Goal: Transaction & Acquisition: Purchase product/service

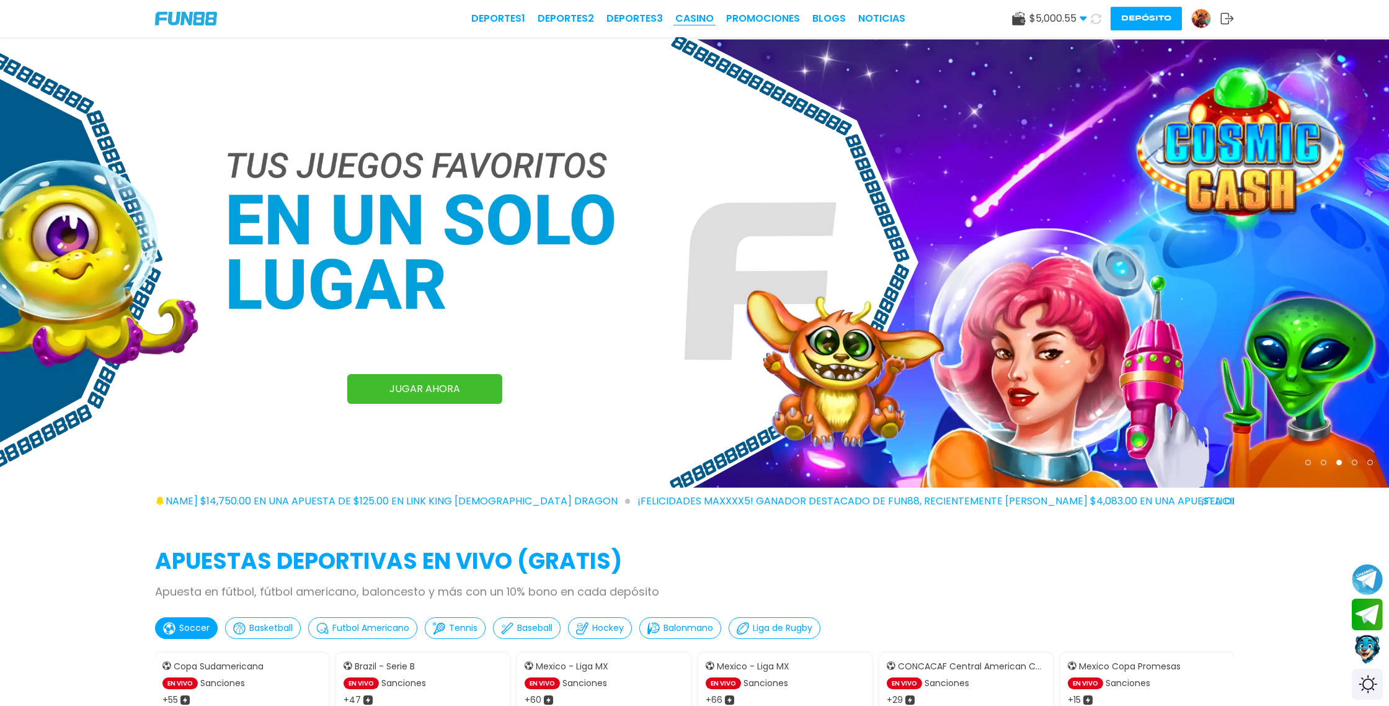
click at [698, 19] on link "CASINO" at bounding box center [694, 18] width 38 height 15
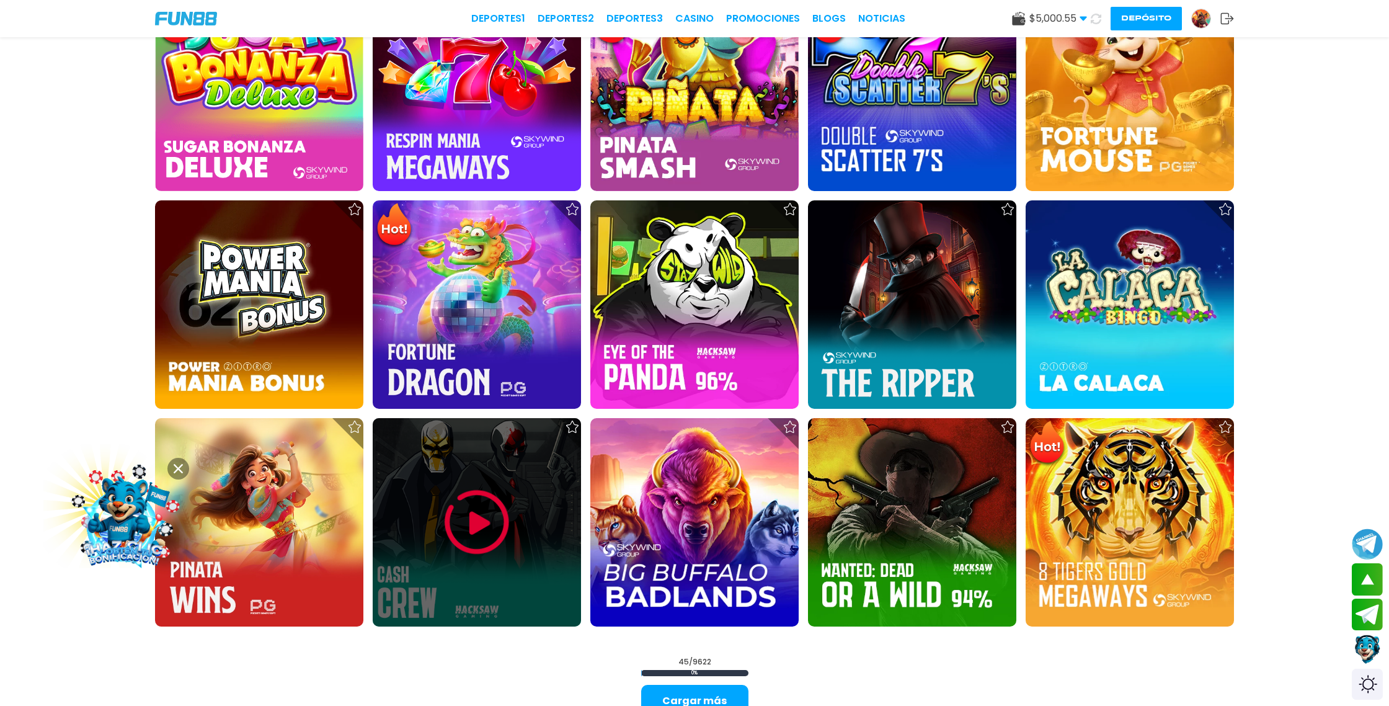
scroll to position [1820, 0]
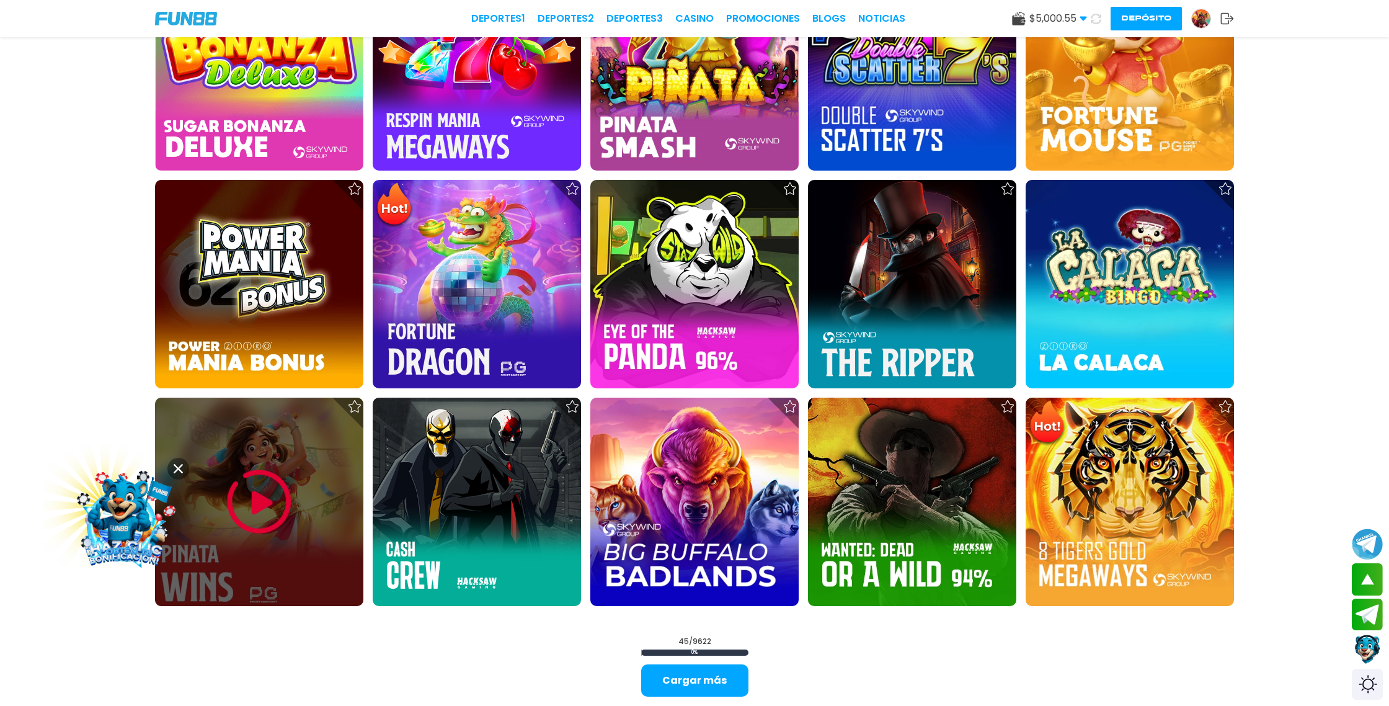
click at [259, 502] on img at bounding box center [259, 501] width 74 height 74
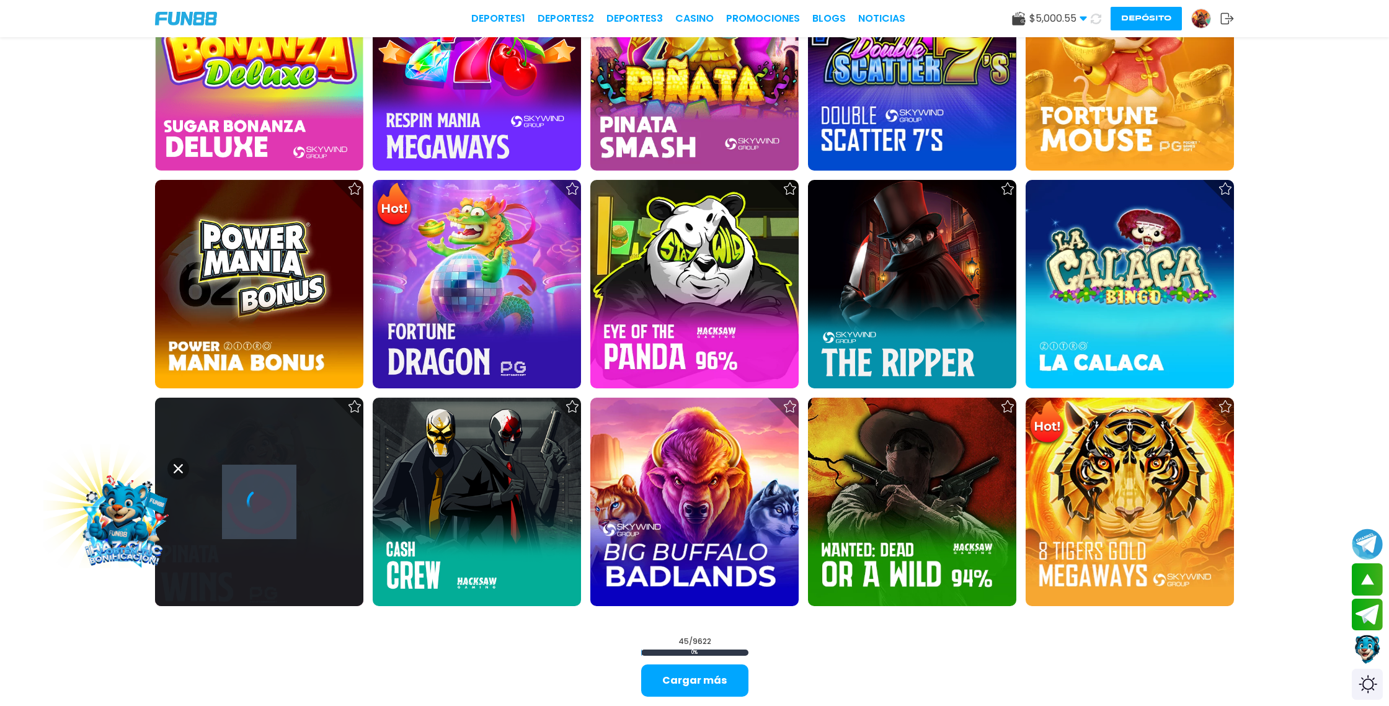
click at [259, 502] on icon at bounding box center [259, 501] width 25 height 25
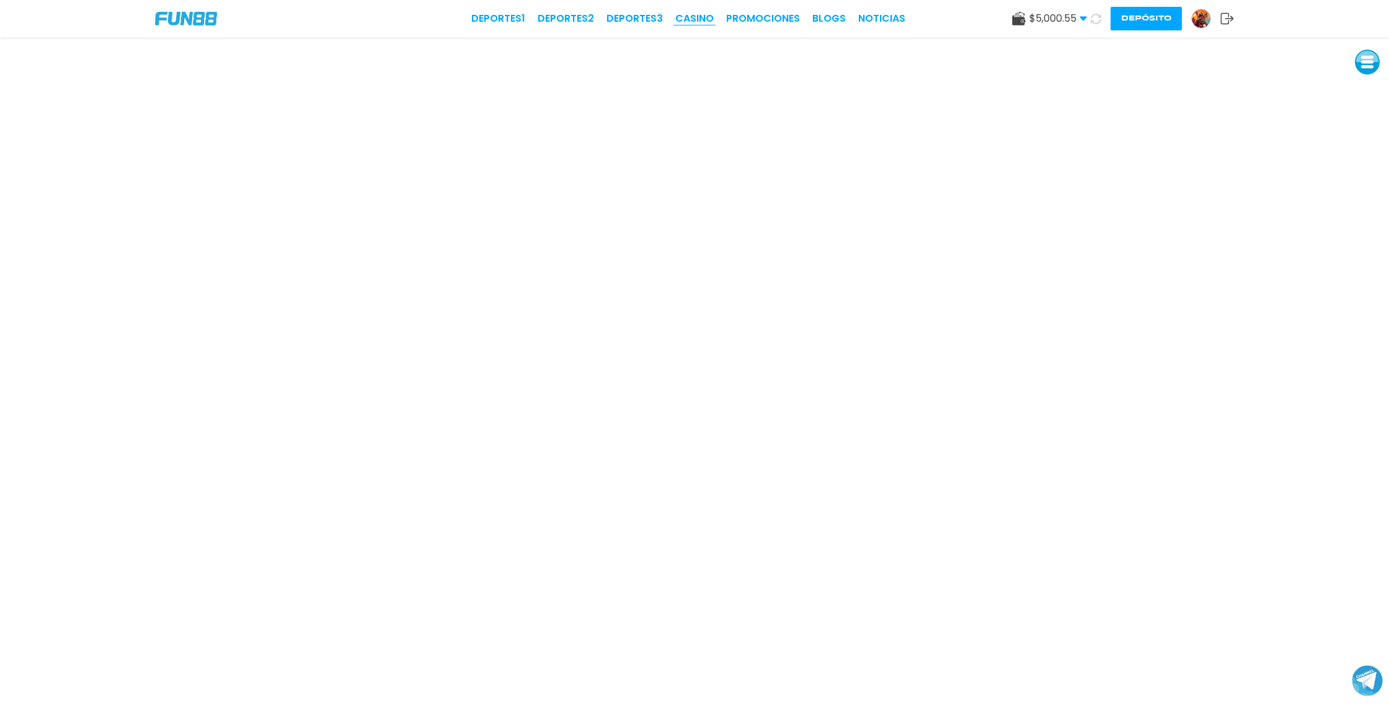
click at [698, 16] on link "CASINO" at bounding box center [694, 18] width 38 height 15
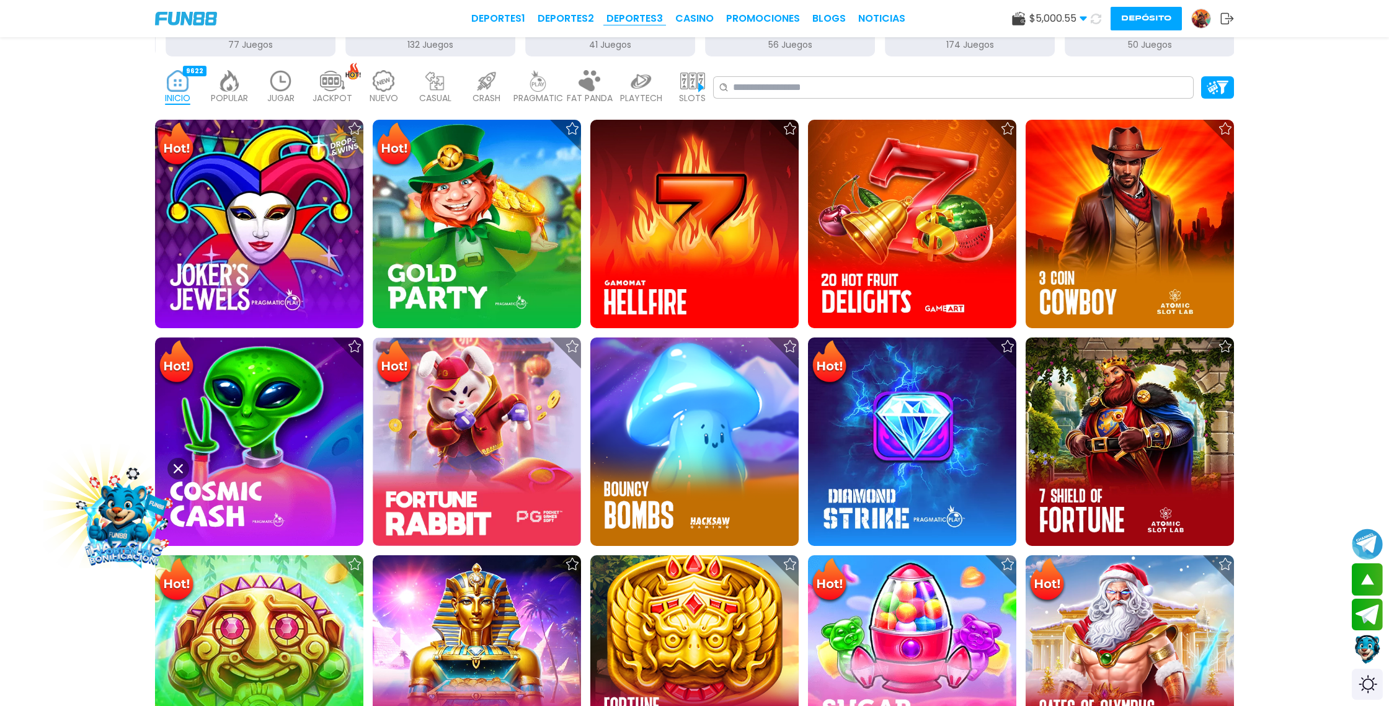
scroll to position [389, 0]
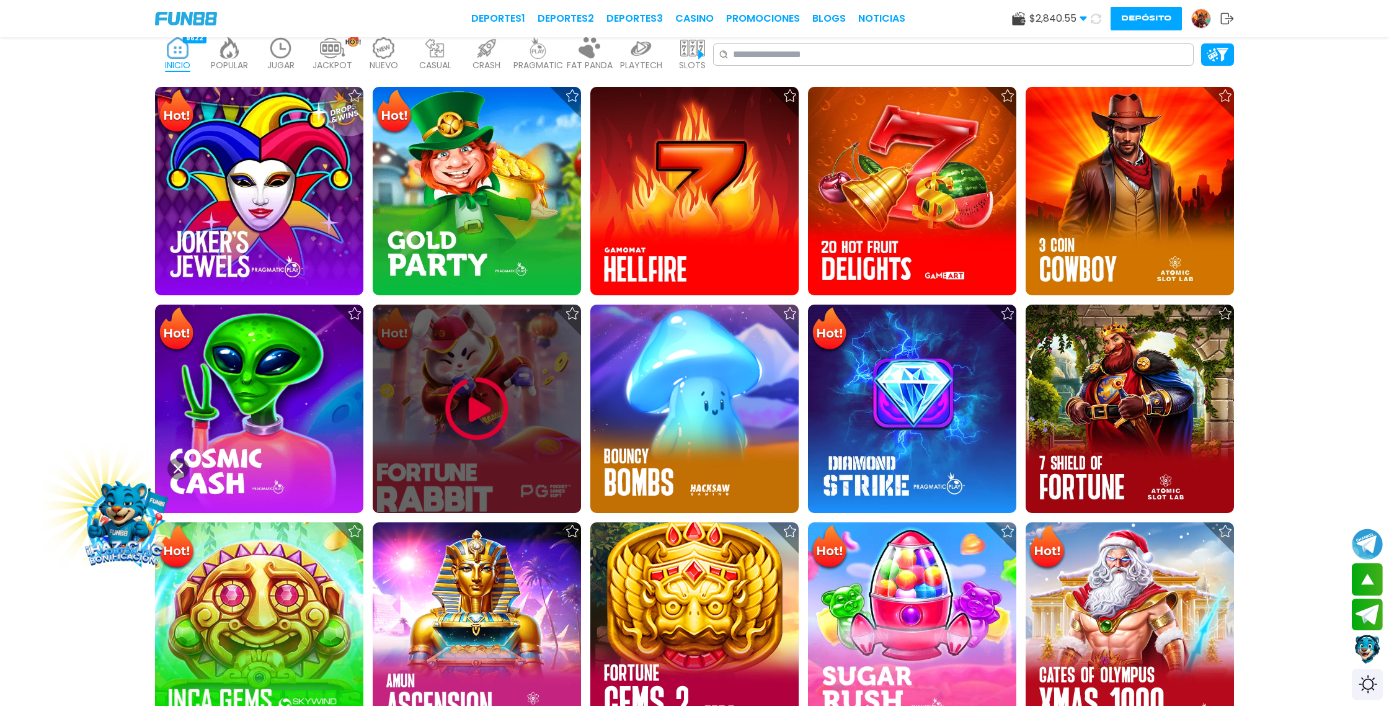
click at [450, 389] on img at bounding box center [477, 408] width 74 height 74
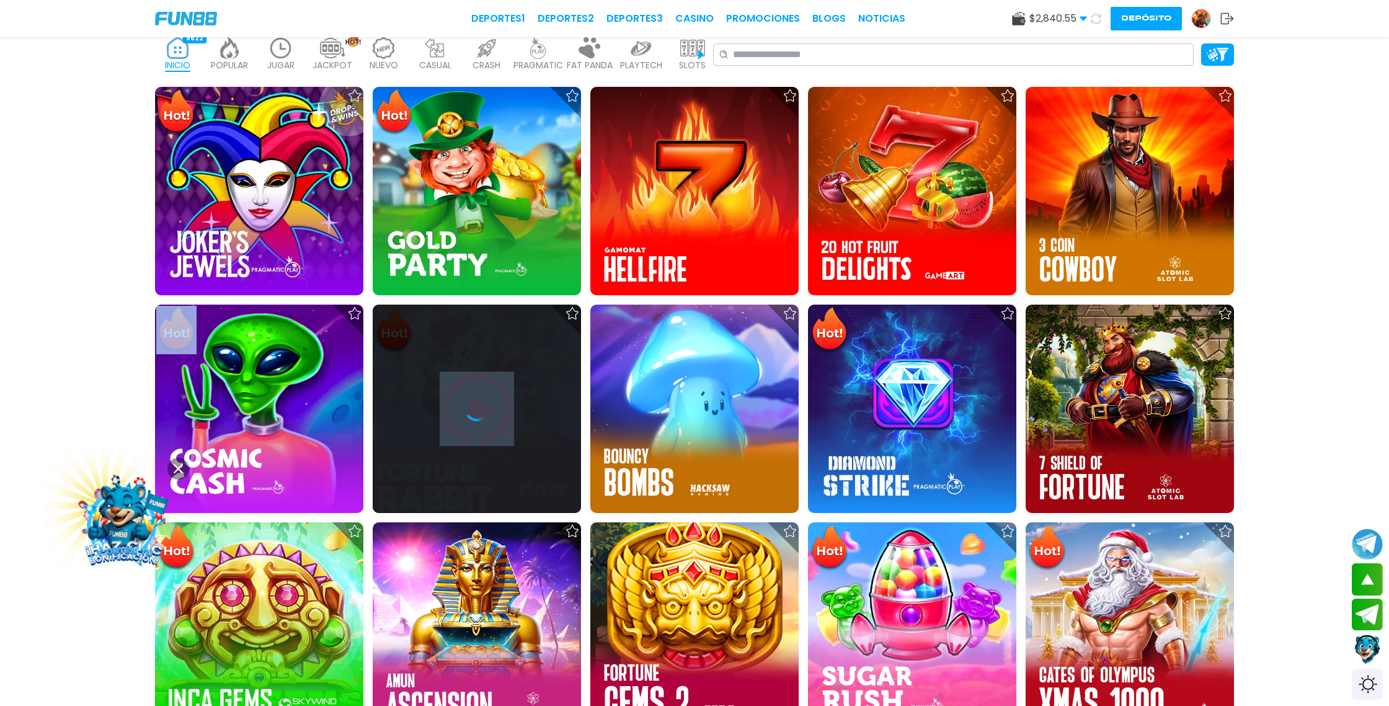
click at [450, 389] on div at bounding box center [477, 408] width 208 height 208
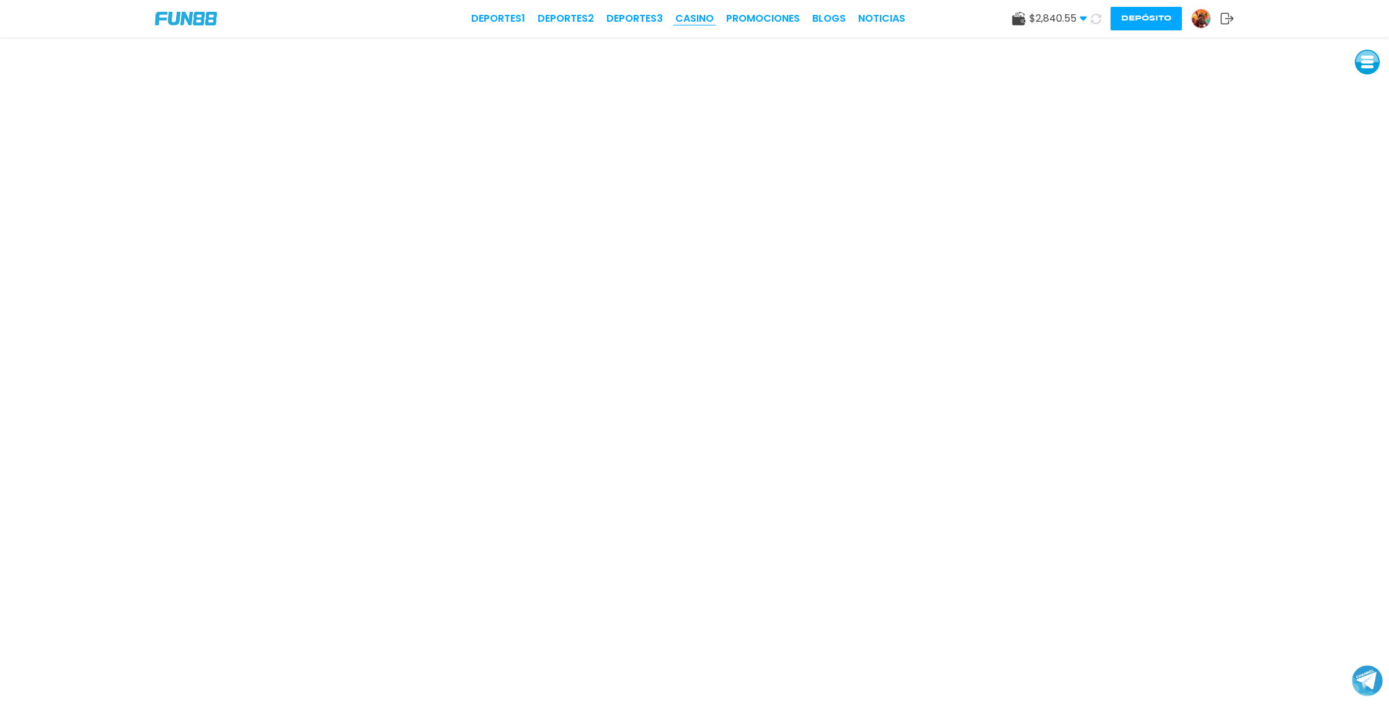
click at [694, 20] on link "CASINO" at bounding box center [694, 18] width 38 height 15
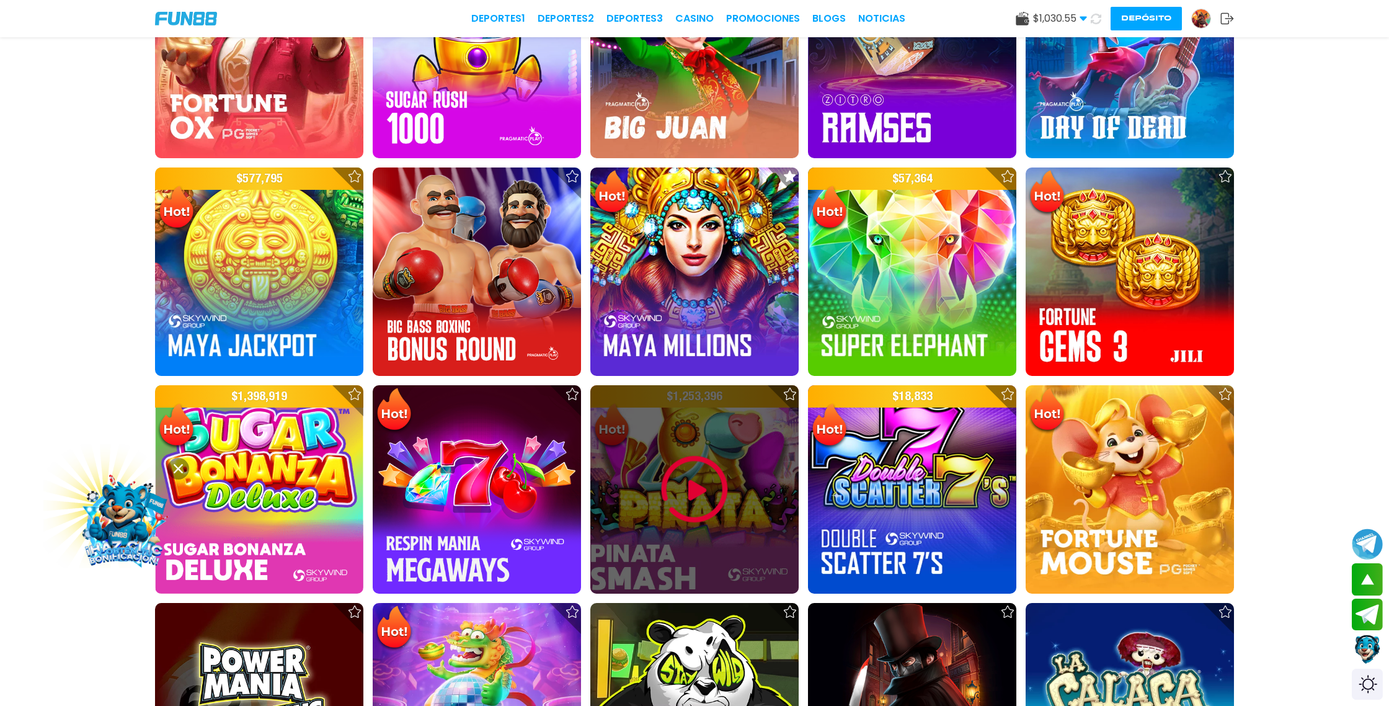
scroll to position [1398, 0]
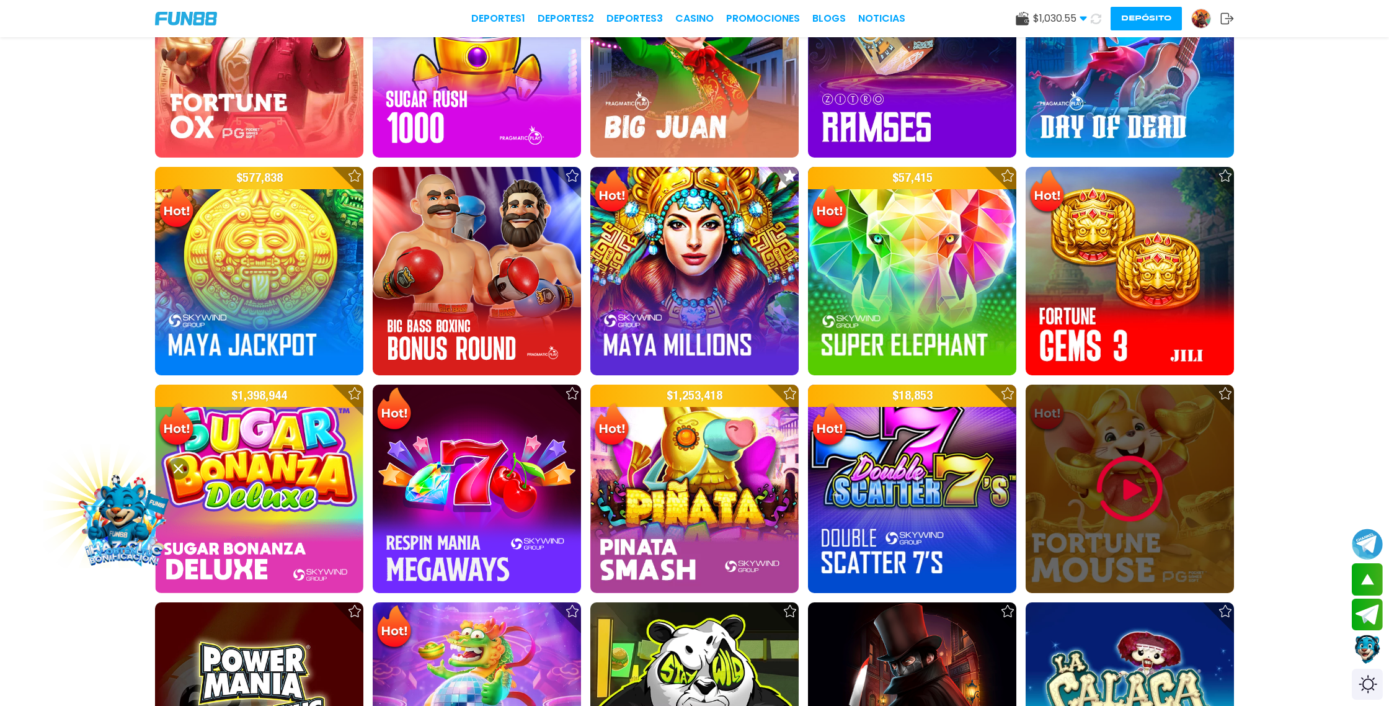
click at [1124, 493] on img at bounding box center [1129, 488] width 74 height 74
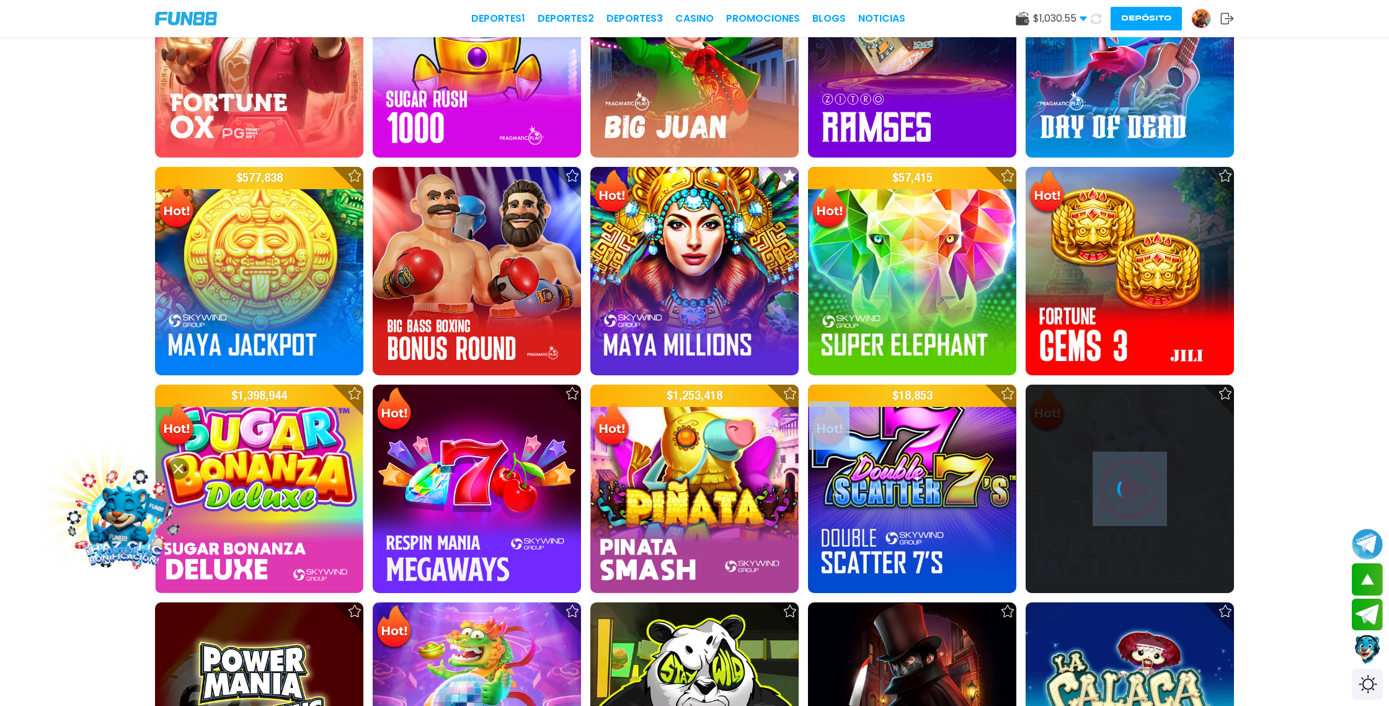
click at [1124, 493] on icon at bounding box center [1129, 488] width 25 height 25
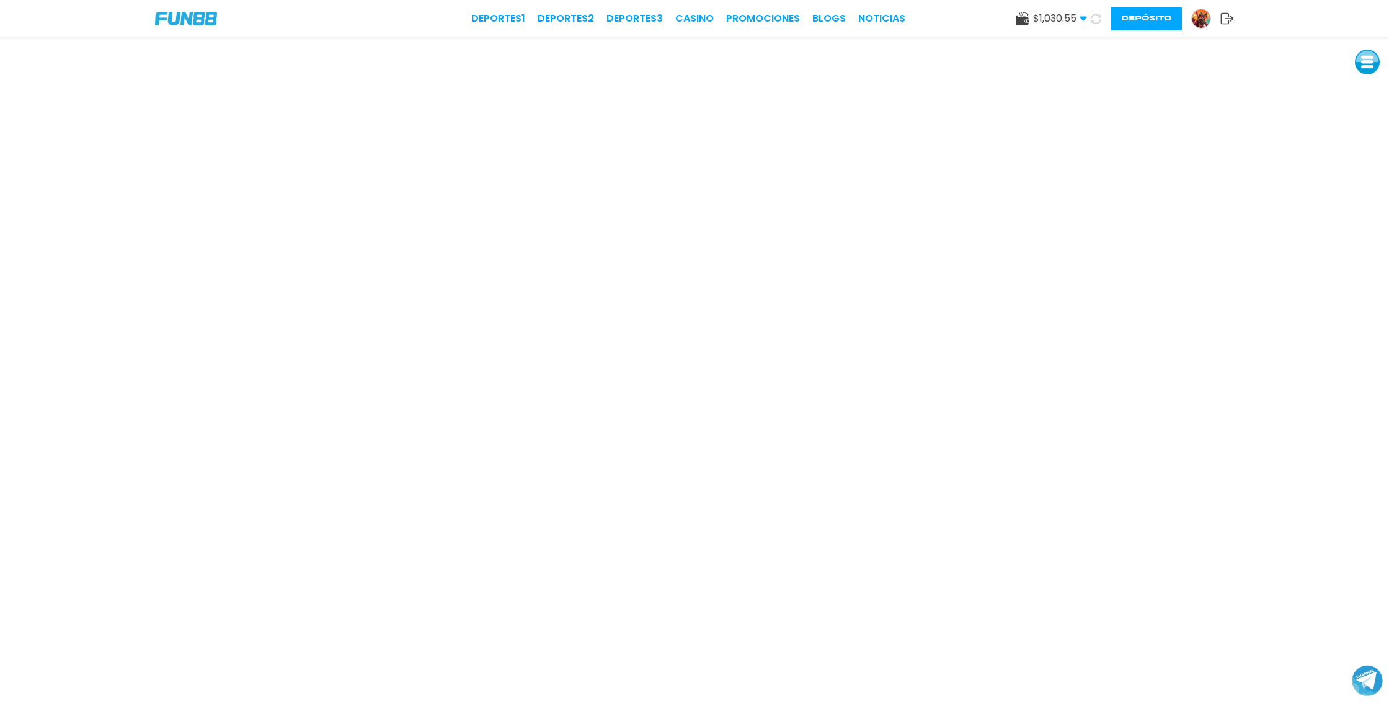
click at [1096, 16] on icon at bounding box center [1095, 18] width 13 height 13
click at [1100, 20] on use at bounding box center [1096, 18] width 14 height 14
click at [699, 16] on link "CASINO" at bounding box center [694, 18] width 38 height 15
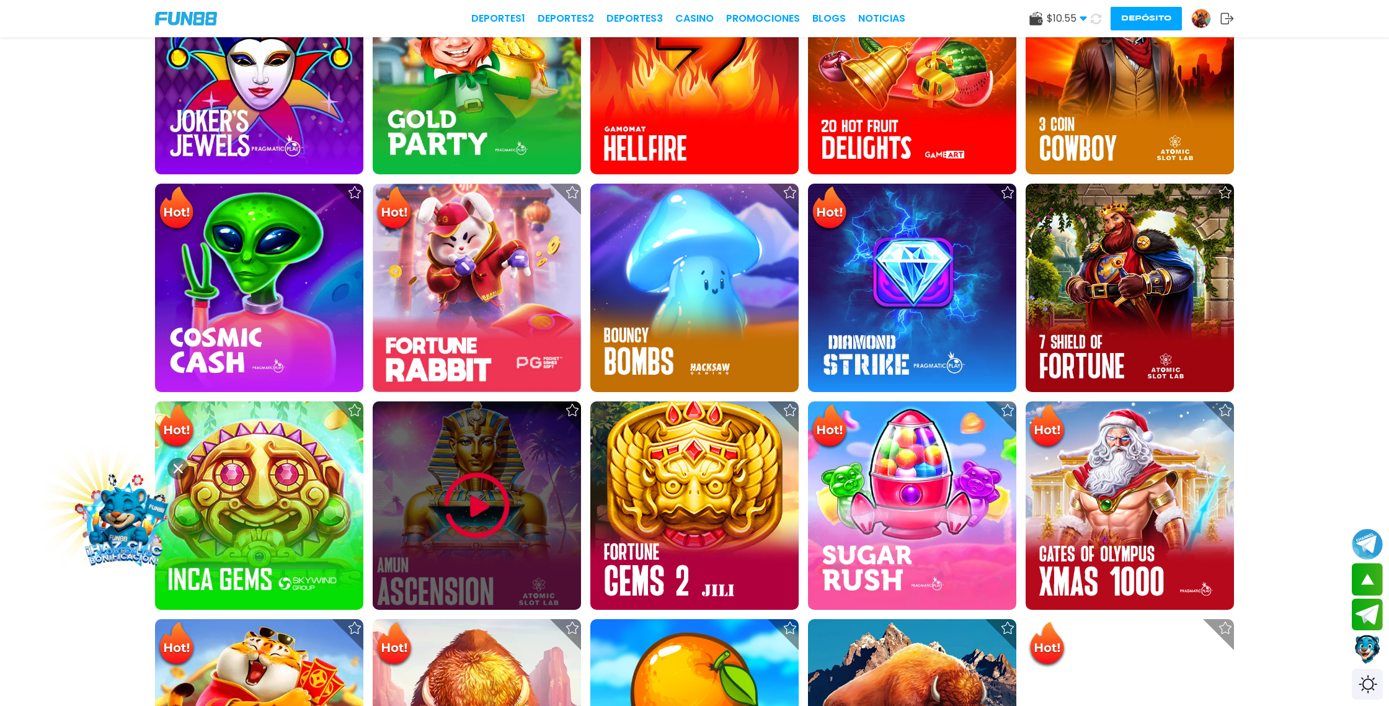
scroll to position [581, 0]
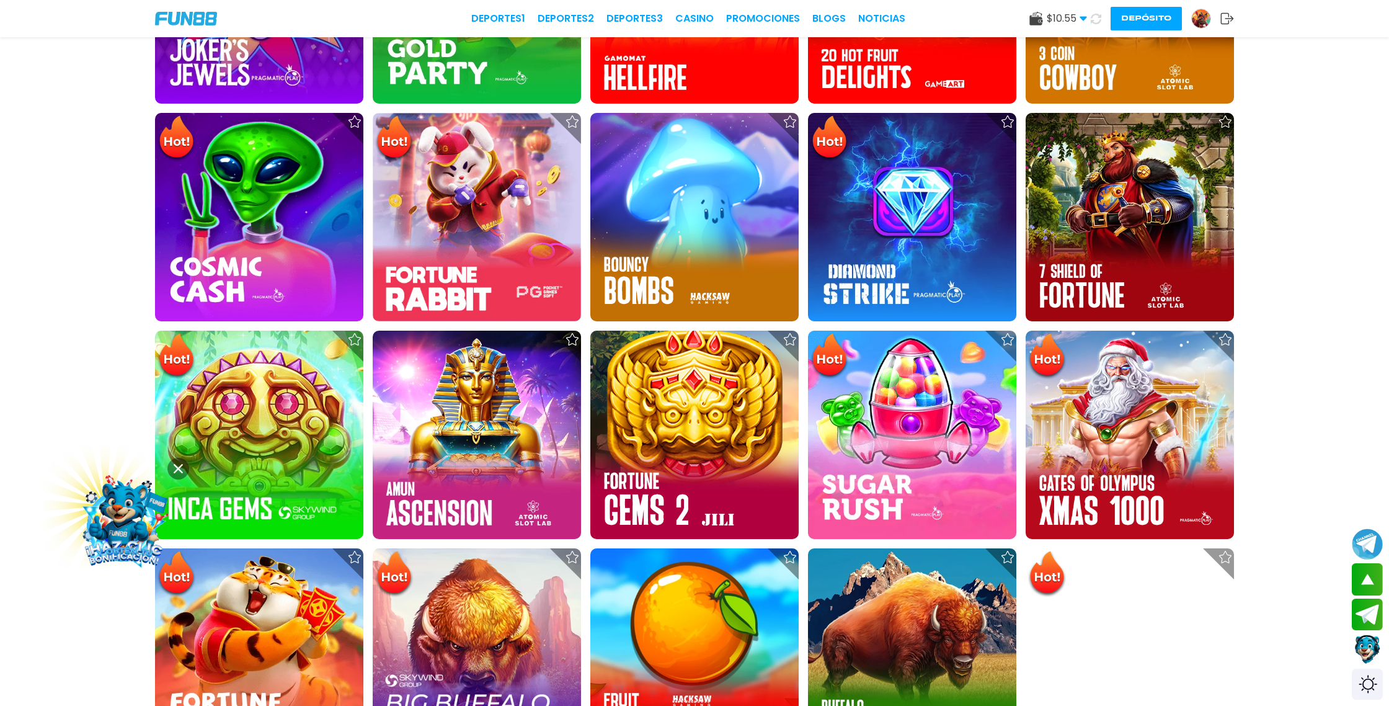
click at [1098, 20] on use at bounding box center [1096, 18] width 11 height 11
click at [1096, 19] on icon at bounding box center [1096, 19] width 11 height 11
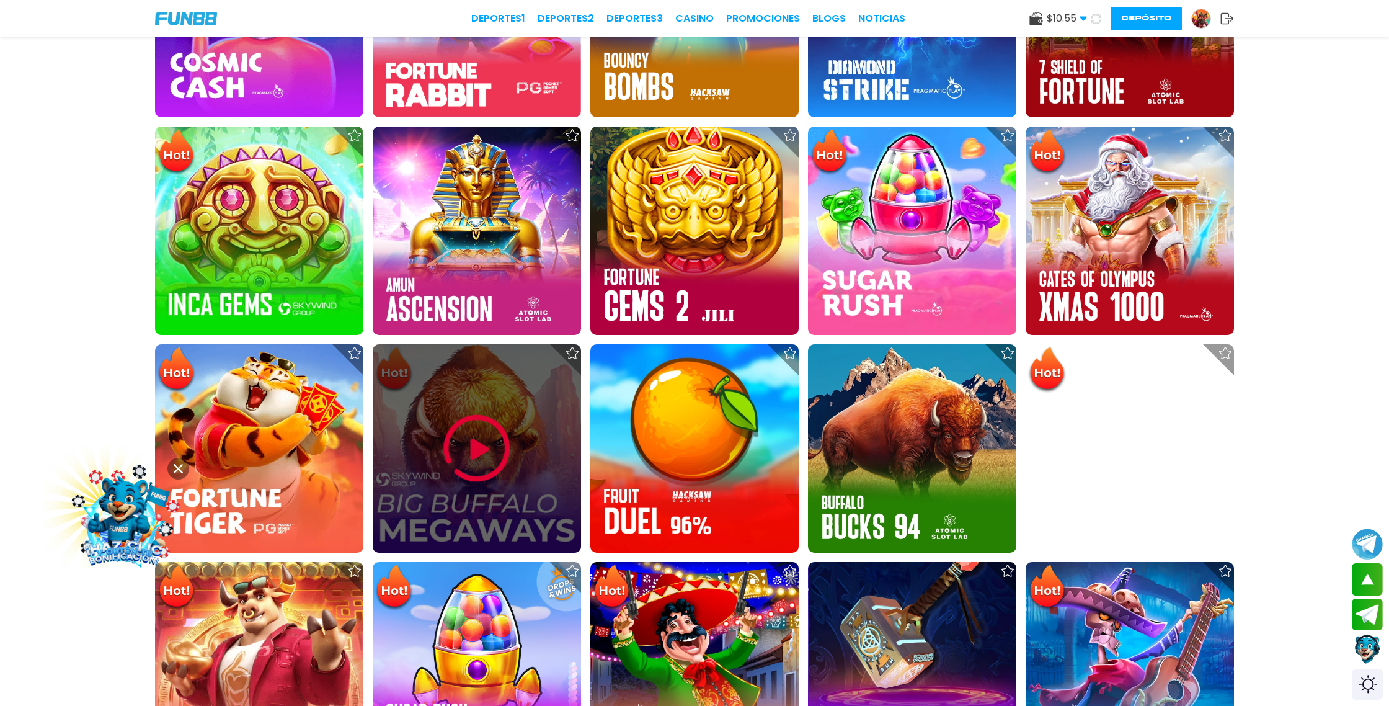
scroll to position [787, 0]
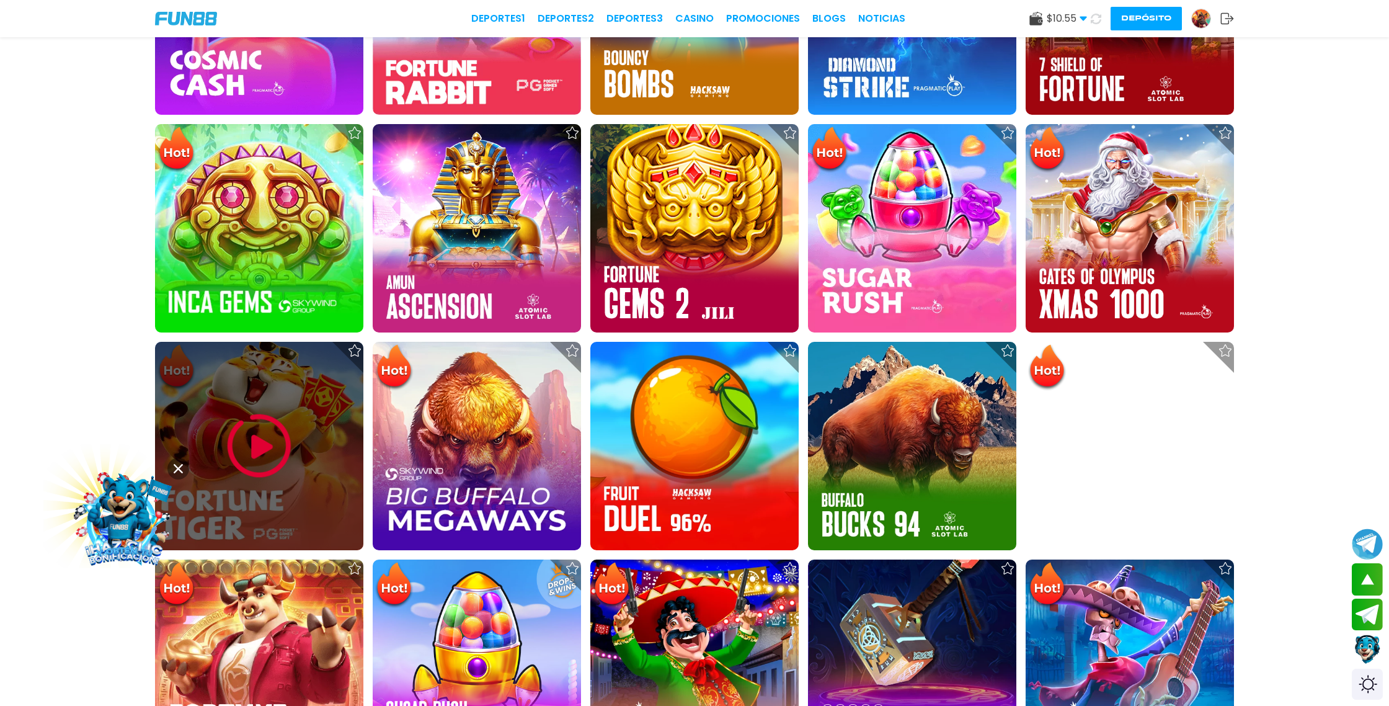
click at [248, 446] on img at bounding box center [259, 446] width 74 height 74
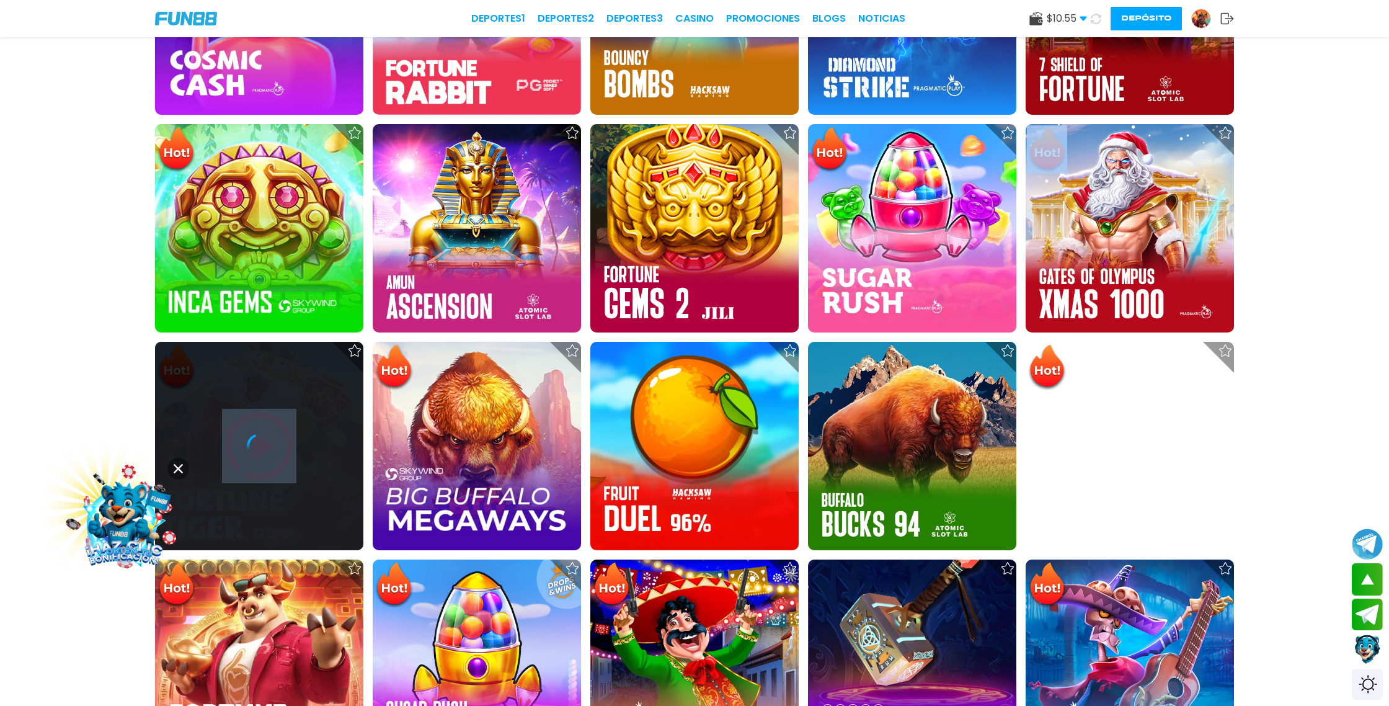
click at [248, 446] on icon at bounding box center [259, 445] width 25 height 25
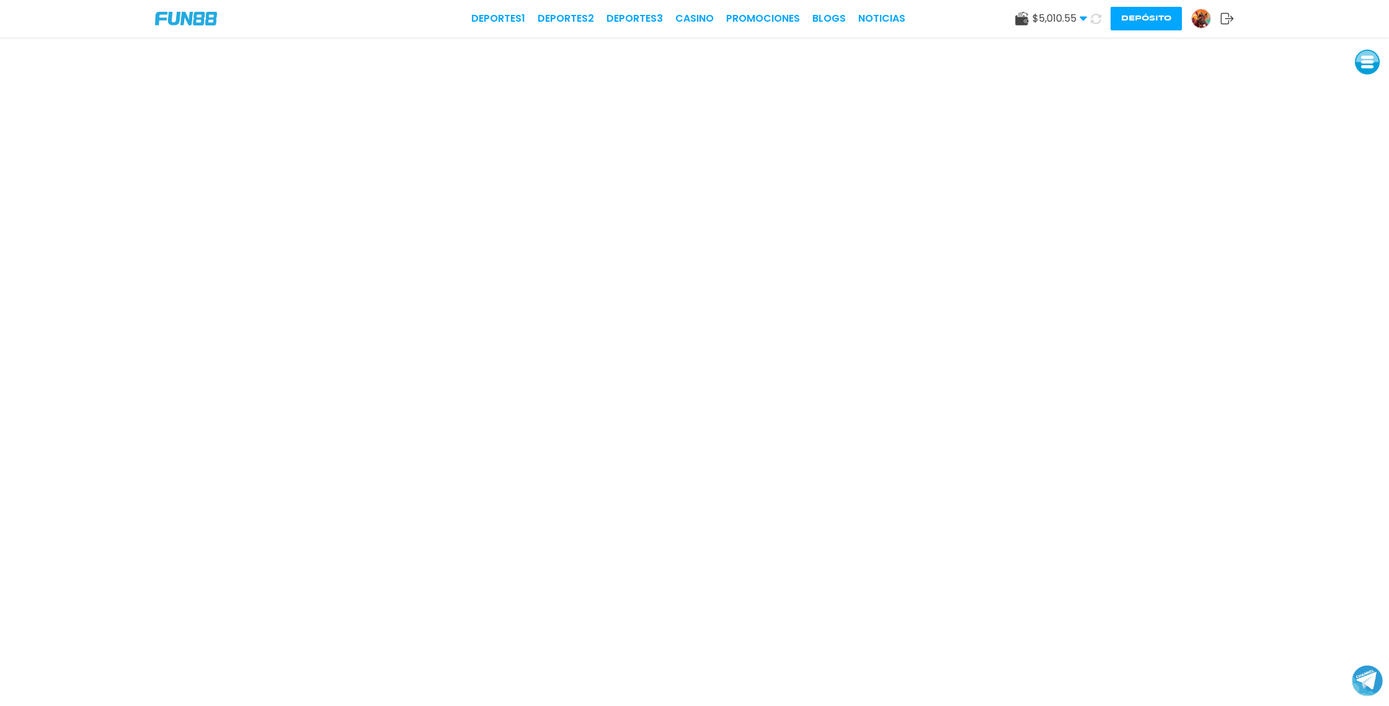
click at [1203, 19] on img at bounding box center [1201, 18] width 19 height 19
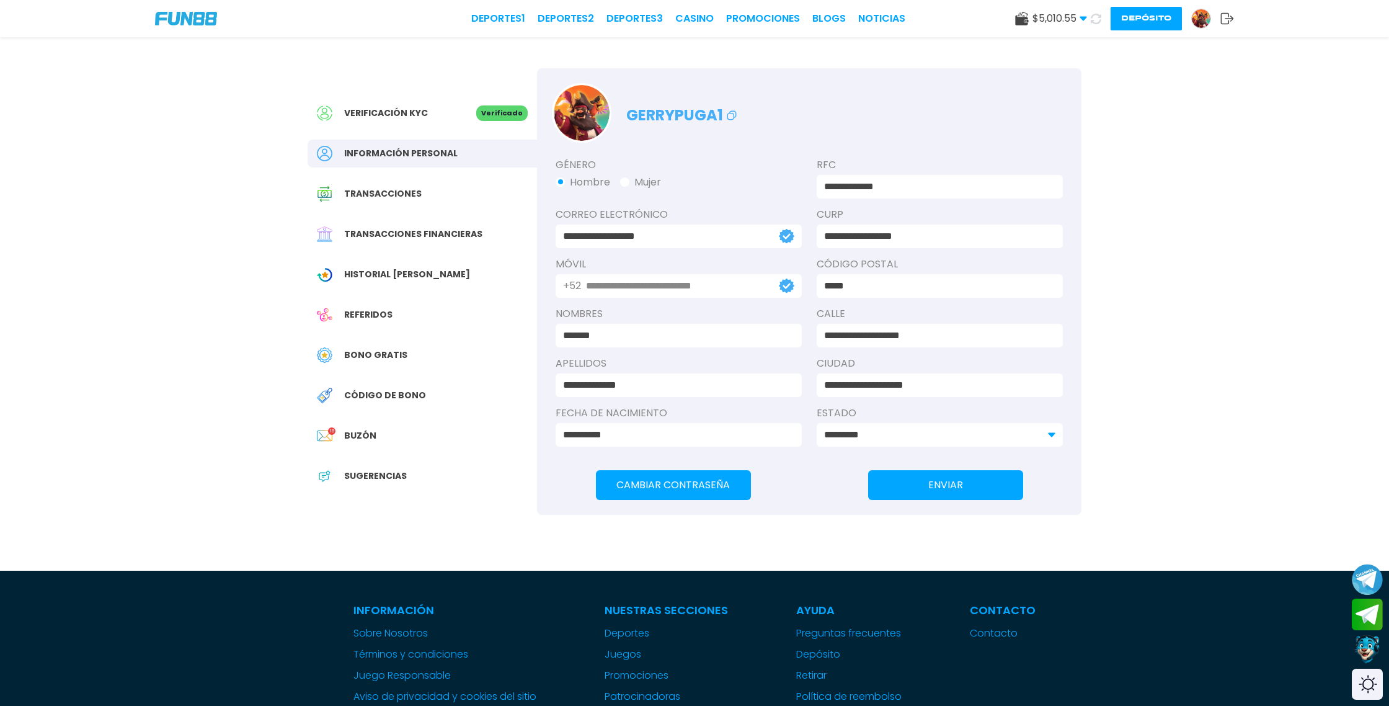
click at [384, 350] on span "Bono Gratis" at bounding box center [375, 354] width 63 height 13
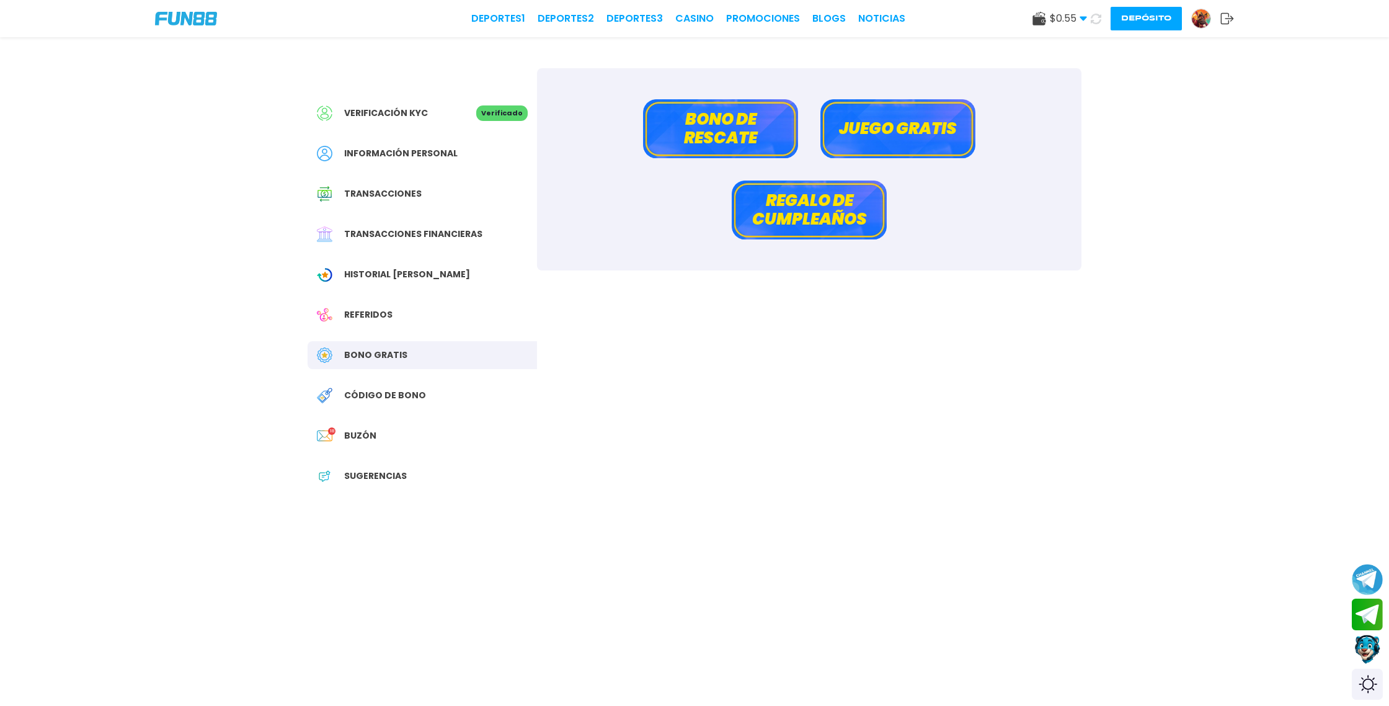
click at [710, 130] on button "Bono de rescate" at bounding box center [720, 128] width 155 height 59
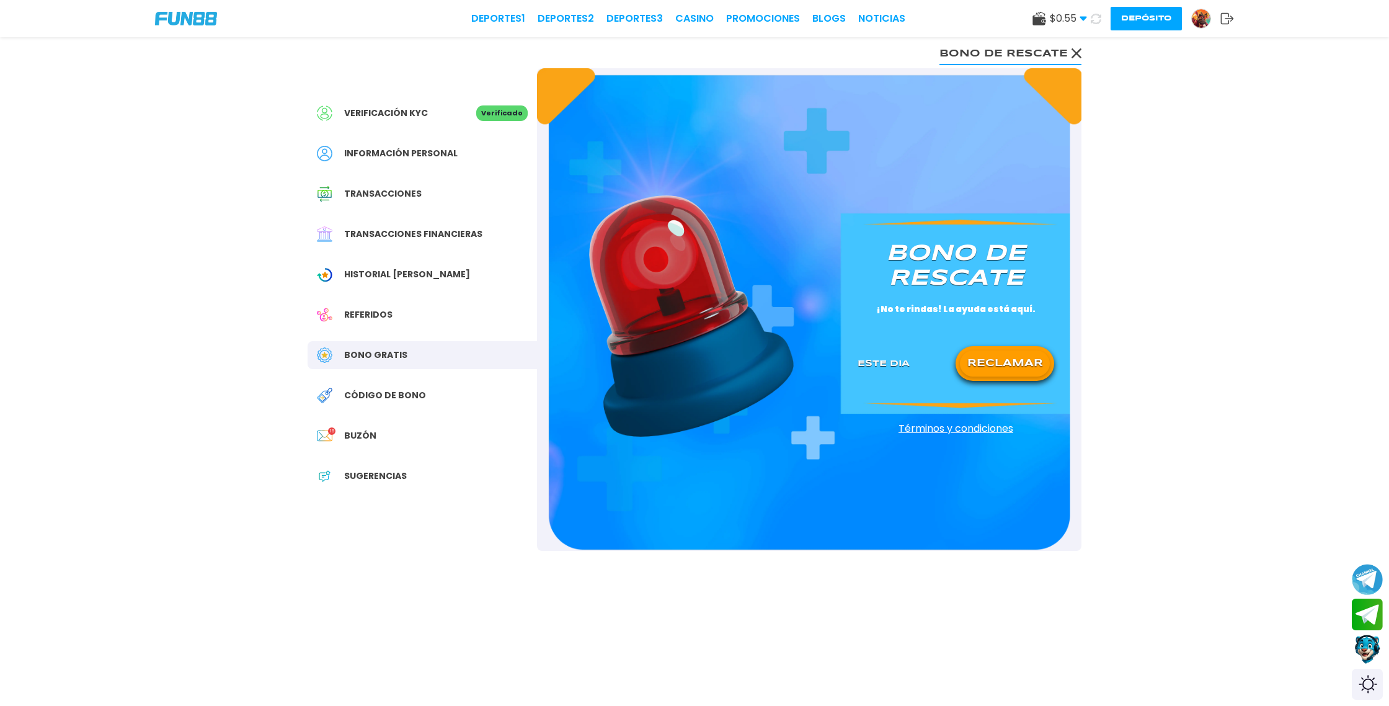
click at [990, 366] on button "RECLAMAR" at bounding box center [1005, 363] width 90 height 26
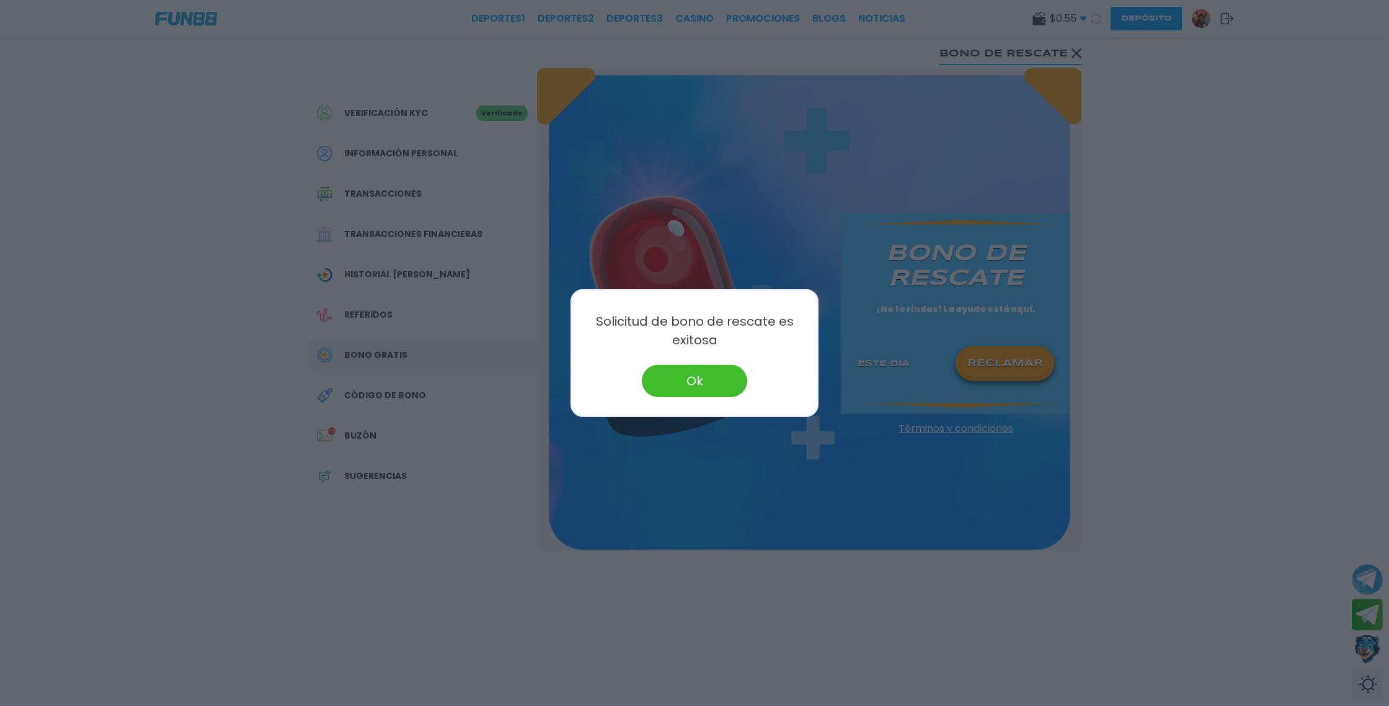
click at [721, 378] on button "Ok" at bounding box center [694, 381] width 105 height 32
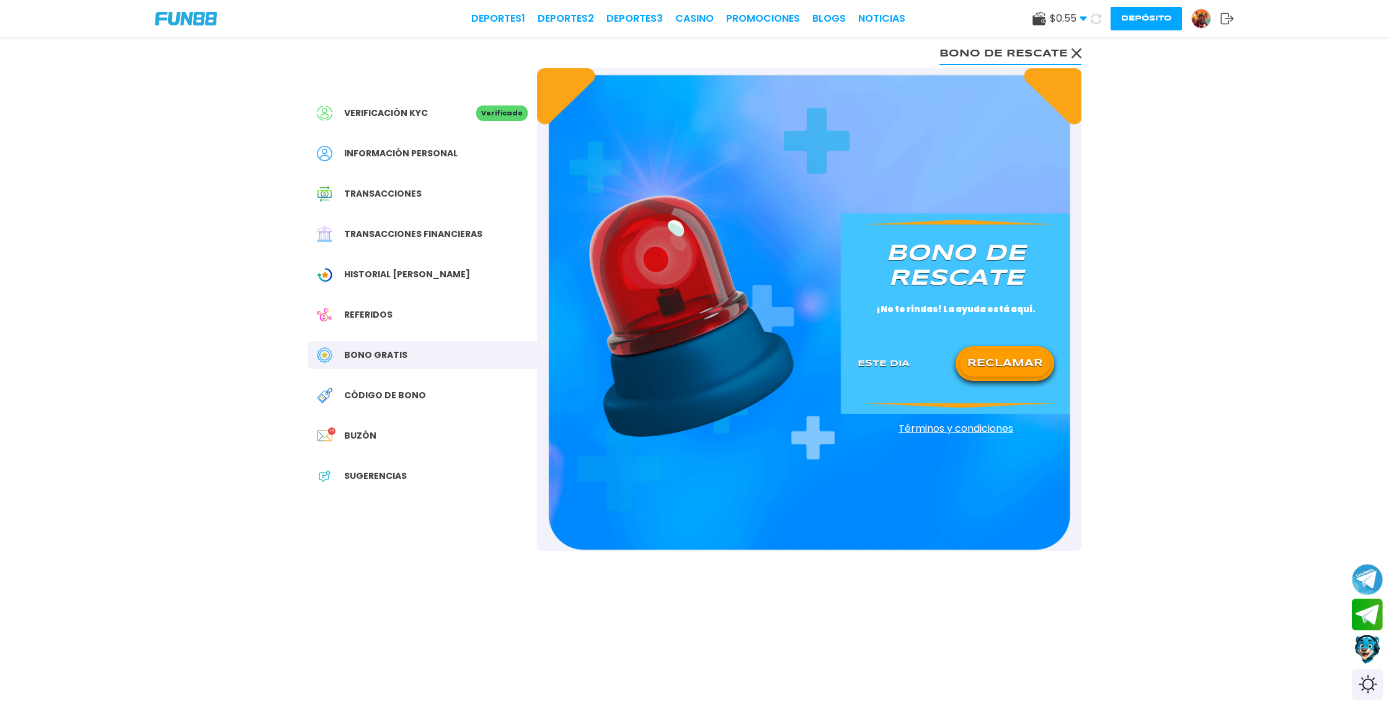
click at [1072, 51] on icon at bounding box center [1076, 53] width 10 height 10
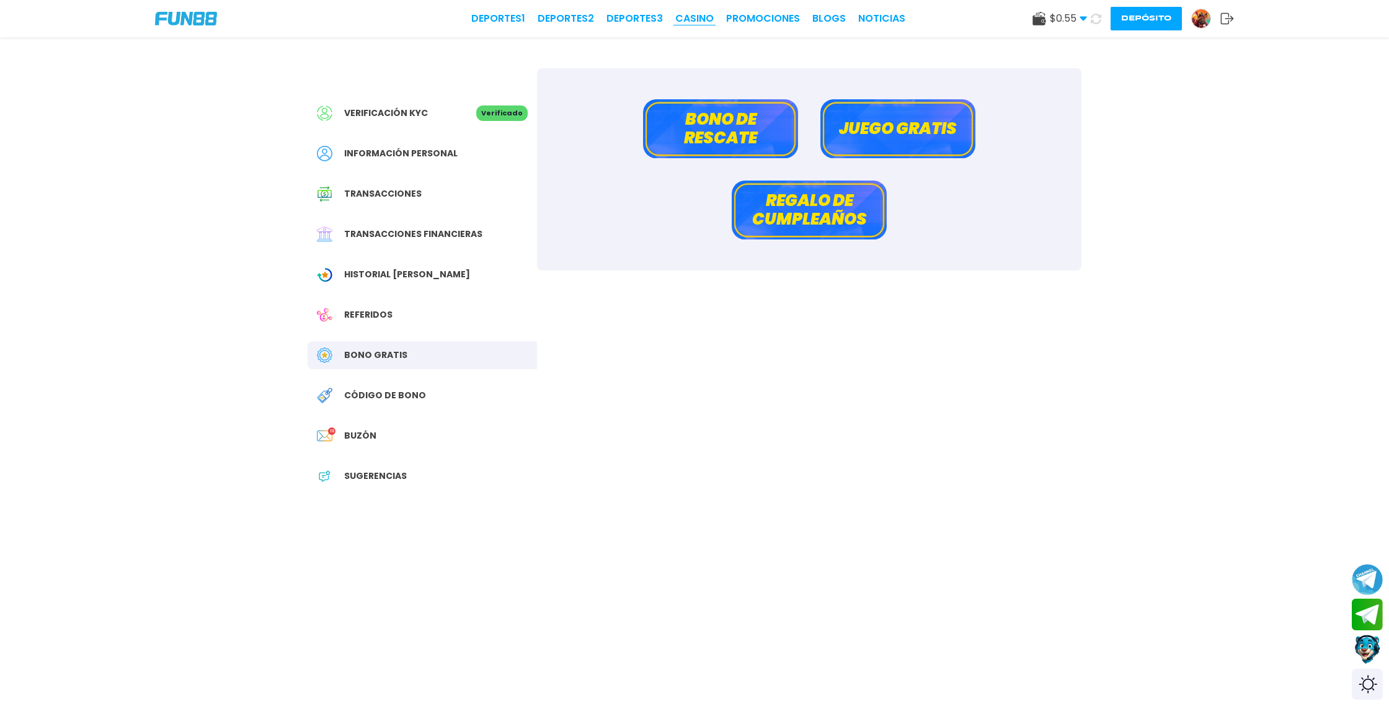
click at [707, 20] on link "CASINO" at bounding box center [694, 18] width 38 height 15
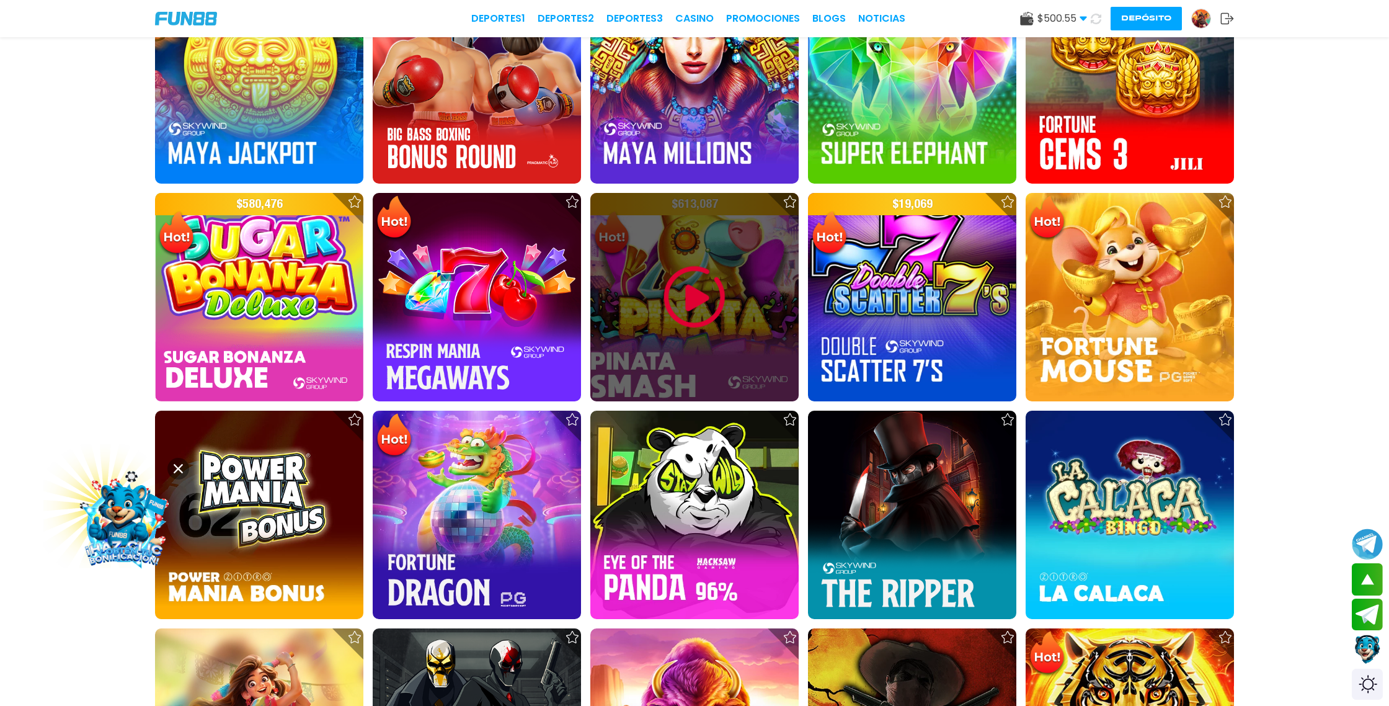
scroll to position [1609, 0]
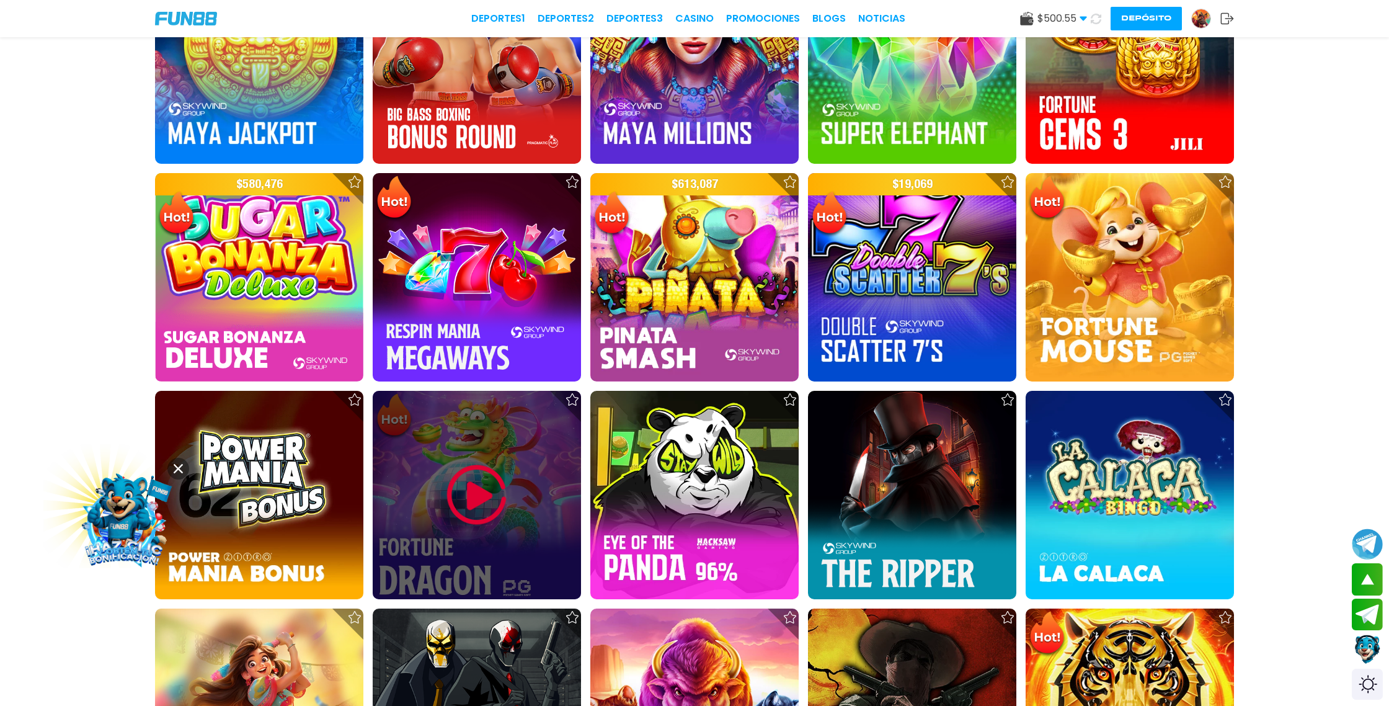
click at [492, 472] on img at bounding box center [477, 495] width 74 height 74
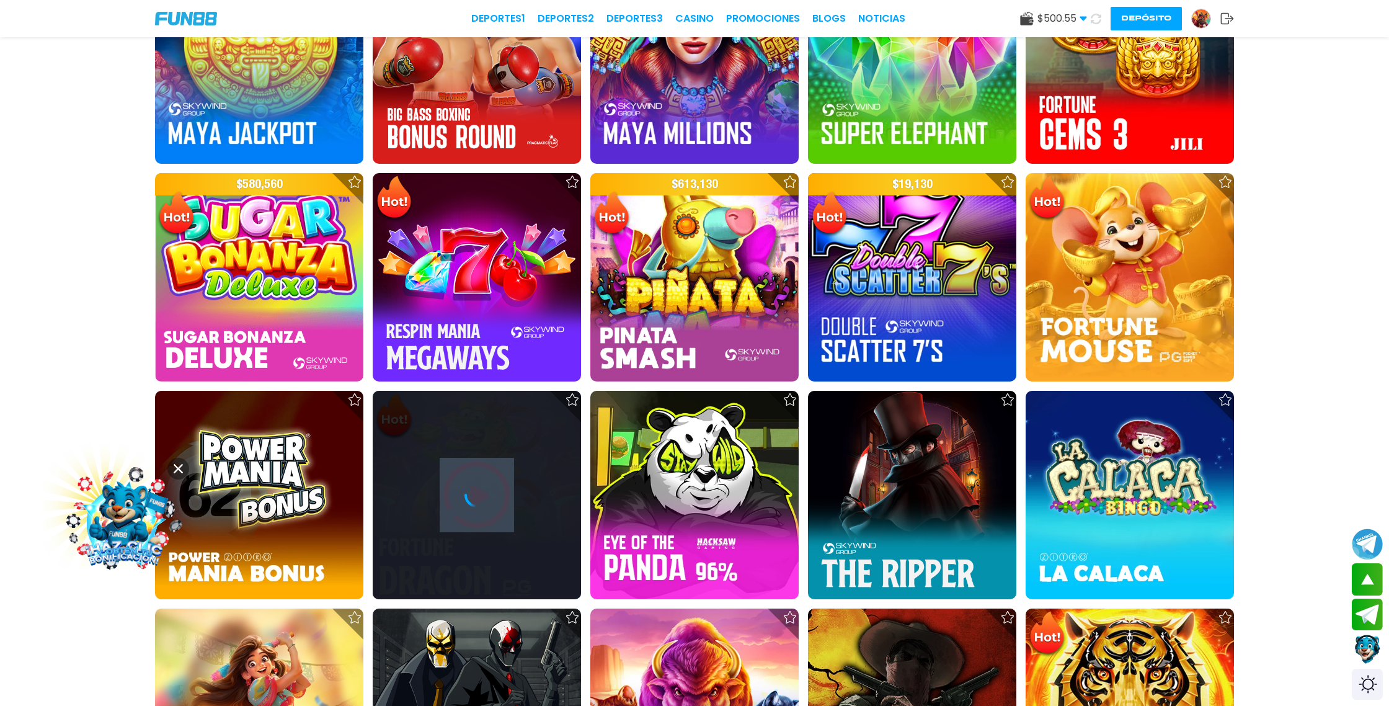
click at [492, 472] on div at bounding box center [477, 495] width 208 height 208
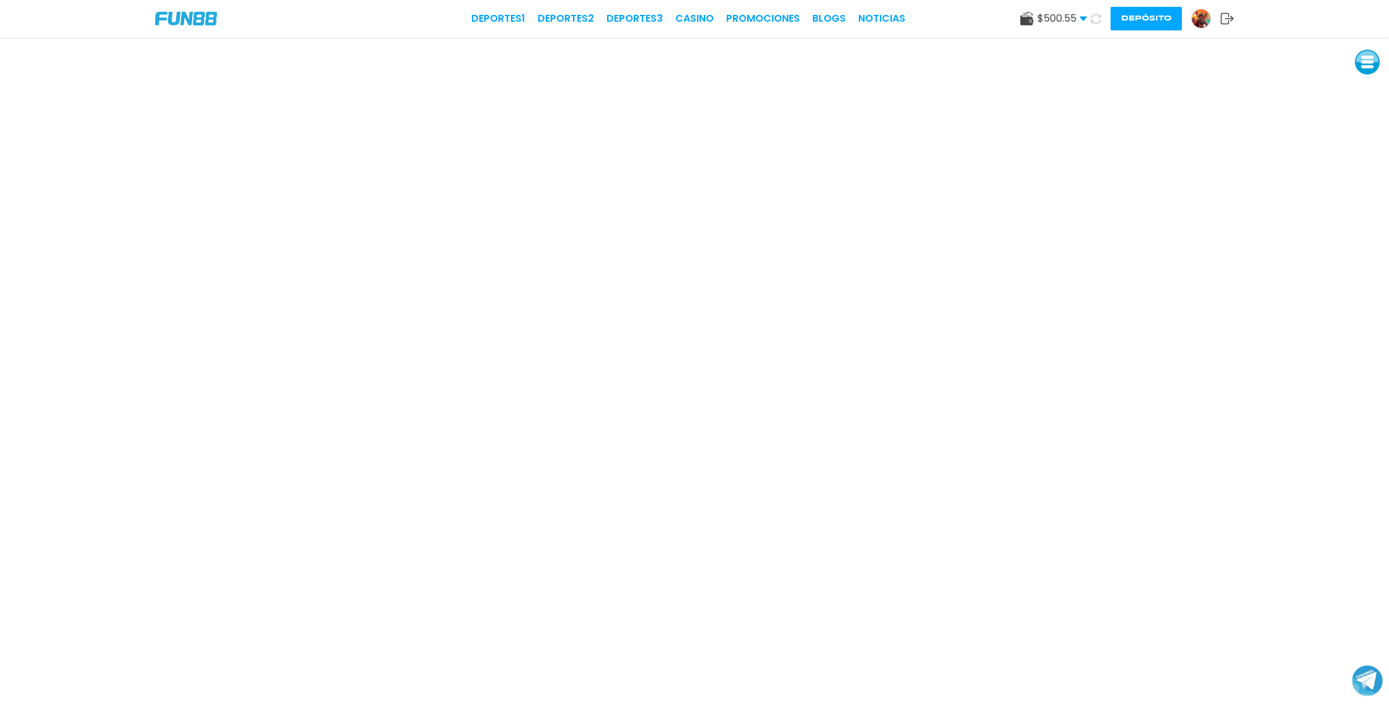
click at [1141, 20] on button "Depósito" at bounding box center [1145, 19] width 71 height 24
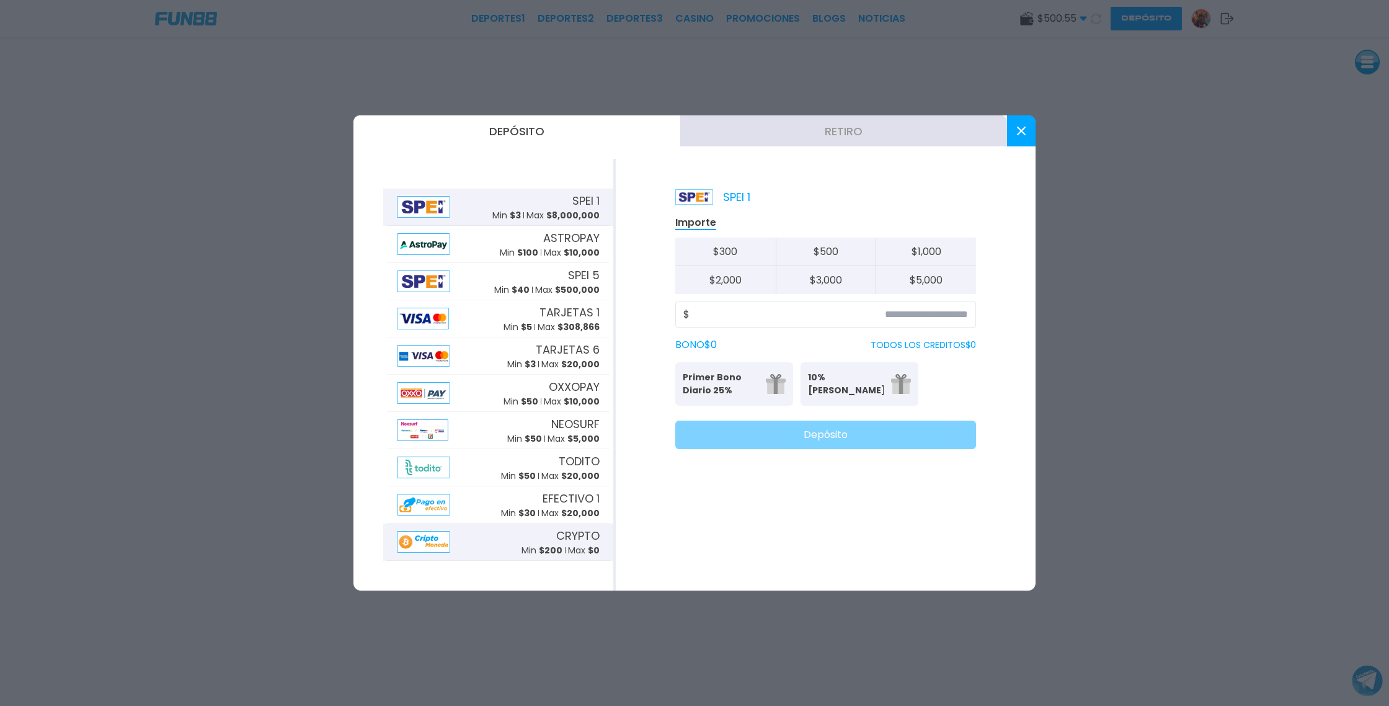
click at [524, 546] on p "Min $ 200" at bounding box center [541, 550] width 41 height 13
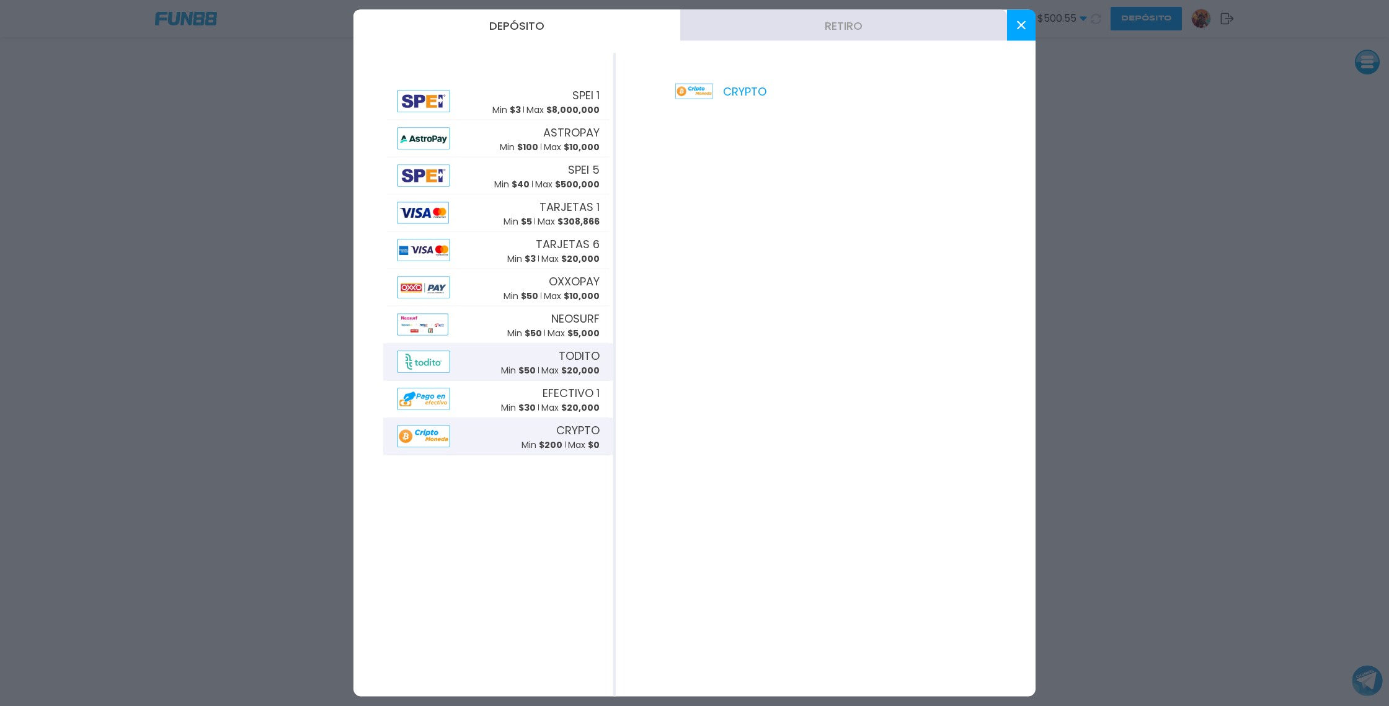
click at [559, 368] on p "Max $ 20,000" at bounding box center [570, 369] width 58 height 13
click at [559, 265] on p "Max $ 20,000" at bounding box center [570, 258] width 58 height 13
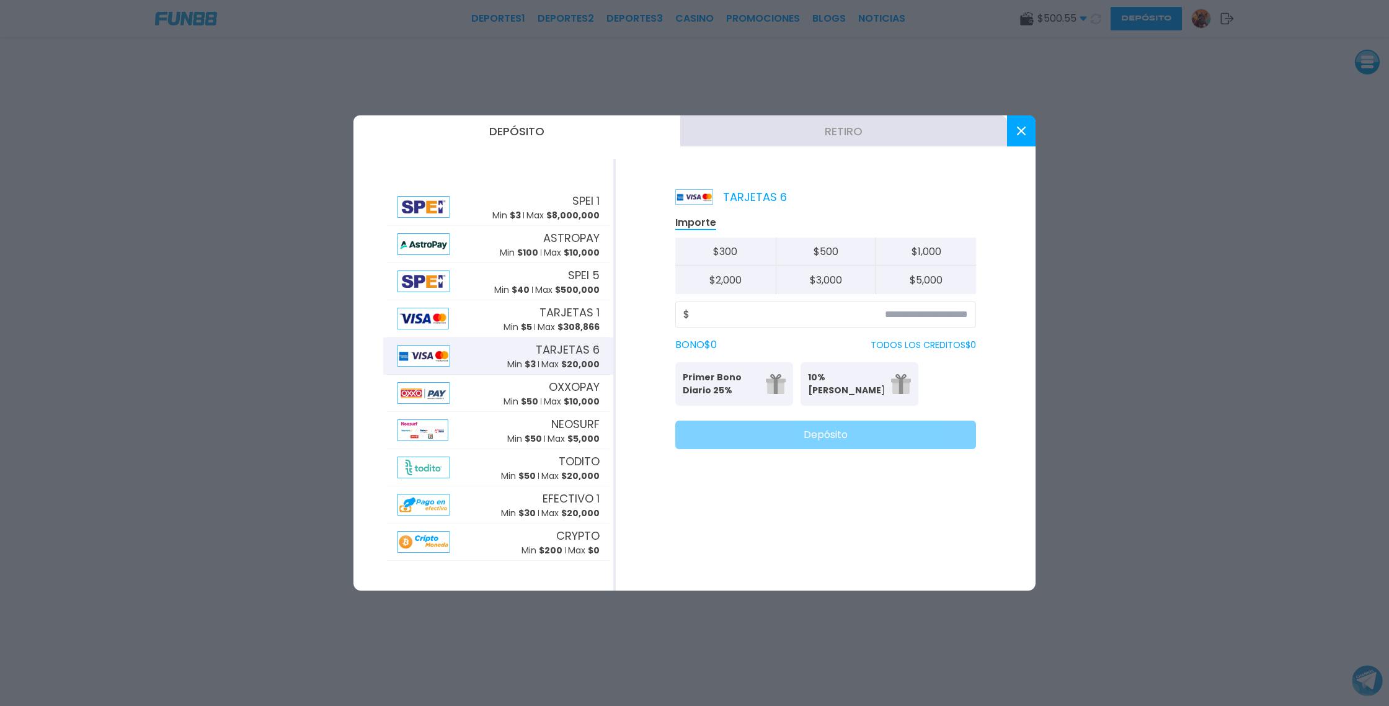
click at [830, 284] on button "$ 3,000" at bounding box center [826, 280] width 100 height 28
type input "*****"
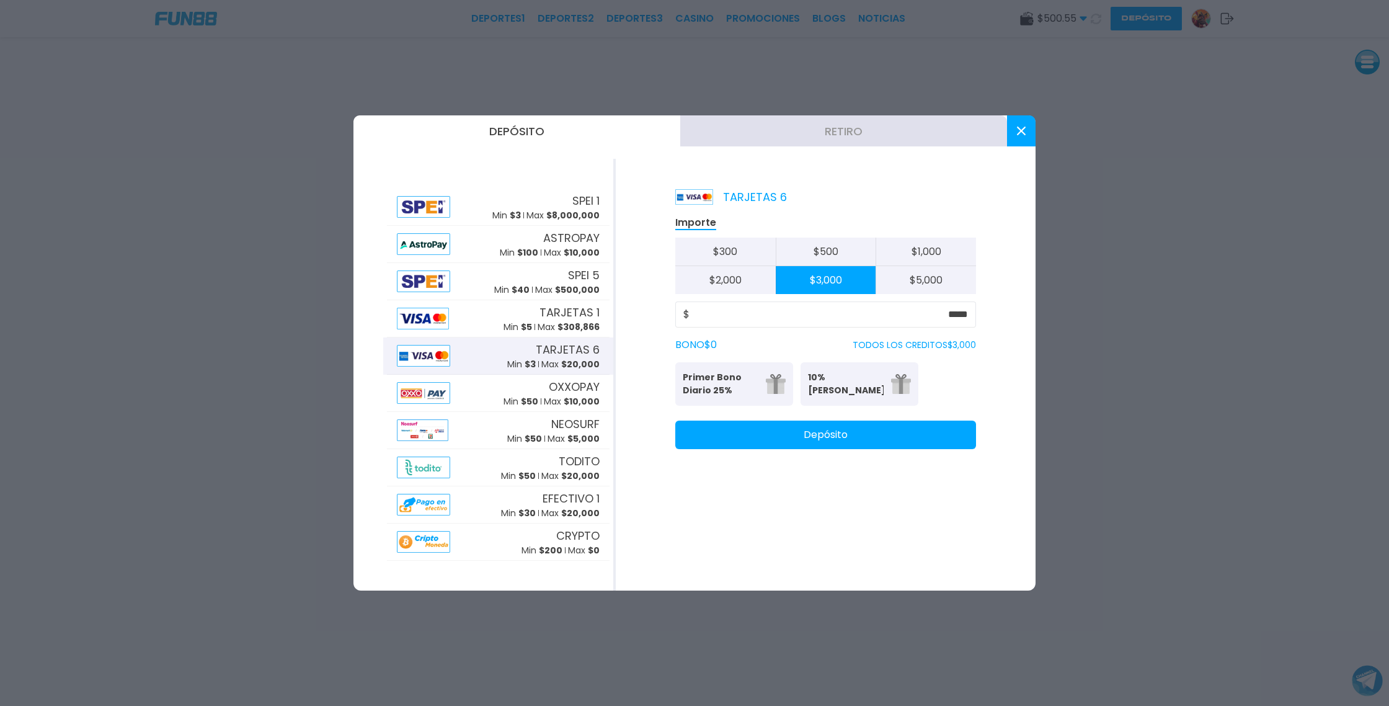
click at [810, 441] on button "Depósito" at bounding box center [825, 434] width 301 height 29
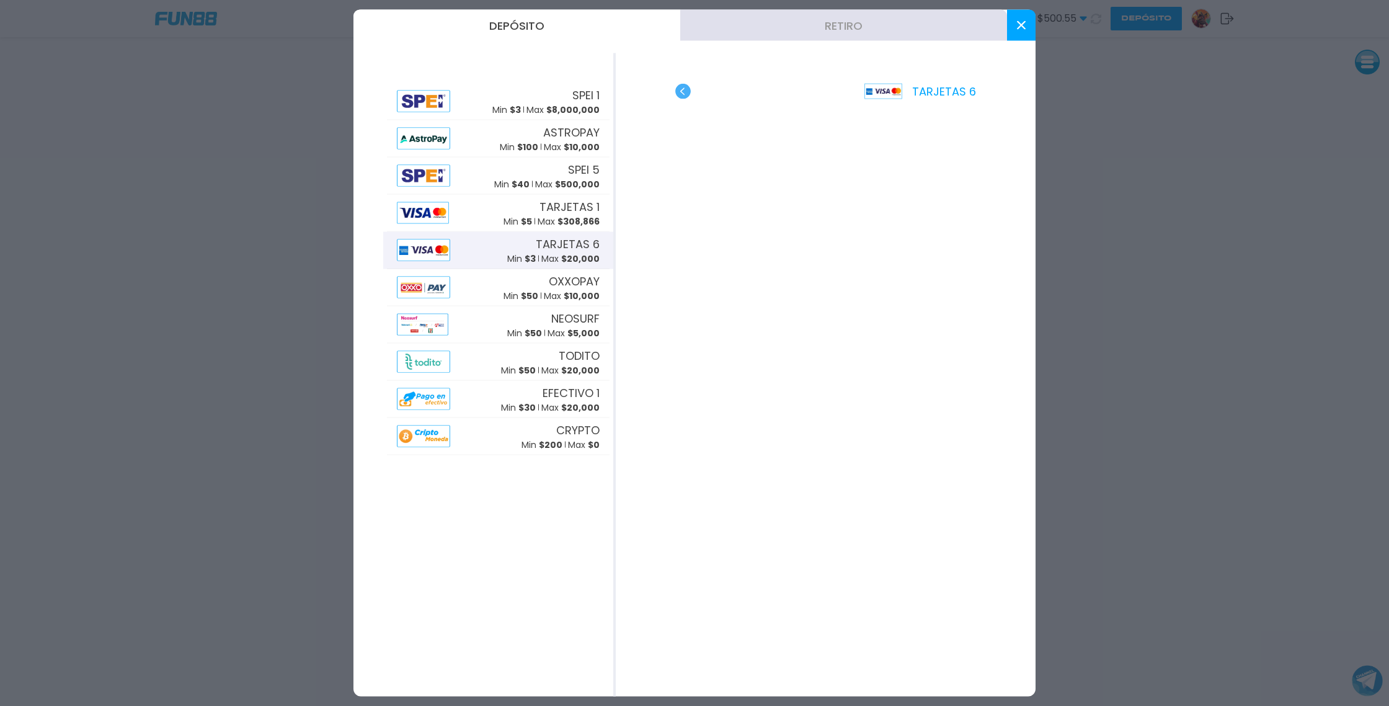
click at [683, 93] on use "button" at bounding box center [683, 92] width 16 height 16
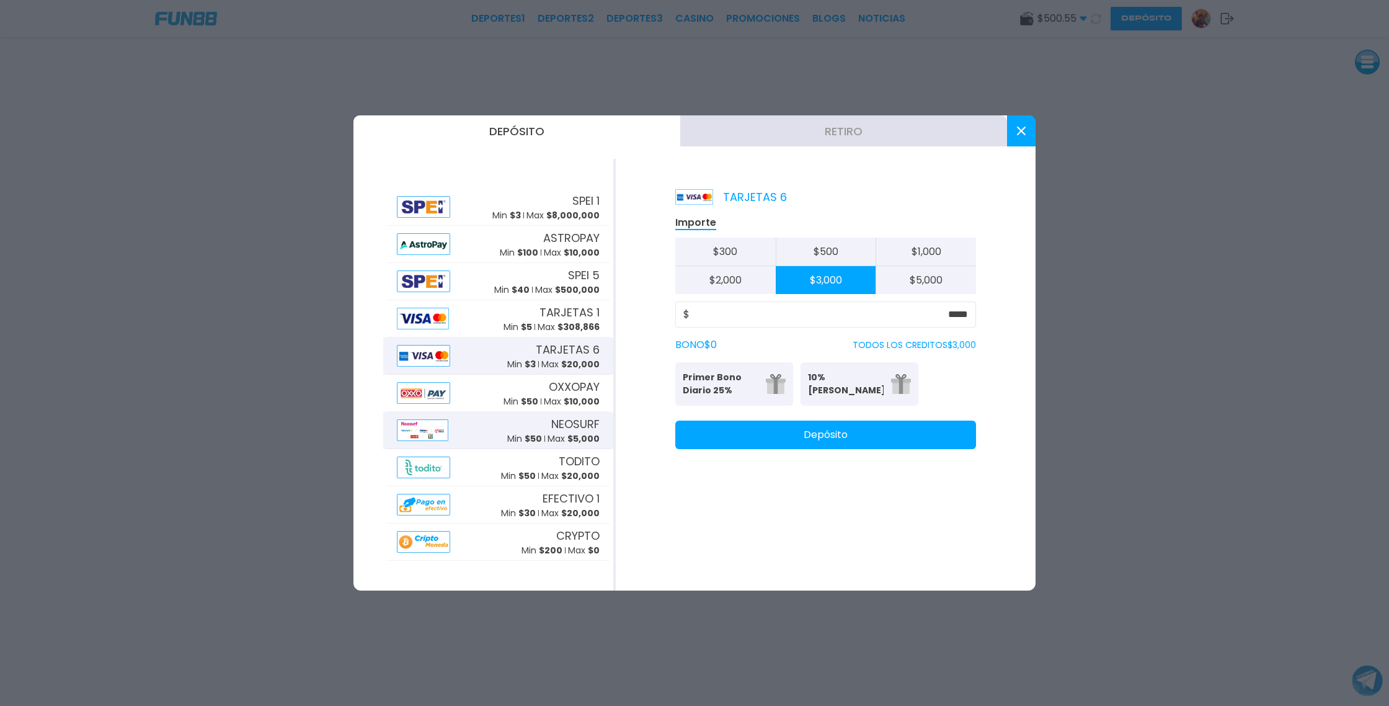
click at [543, 431] on div "NEOSURF Min $ 50 Max $ 5,000" at bounding box center [553, 430] width 92 height 30
click at [764, 440] on button "Depósito" at bounding box center [825, 434] width 301 height 29
click at [1022, 133] on icon at bounding box center [1021, 130] width 9 height 9
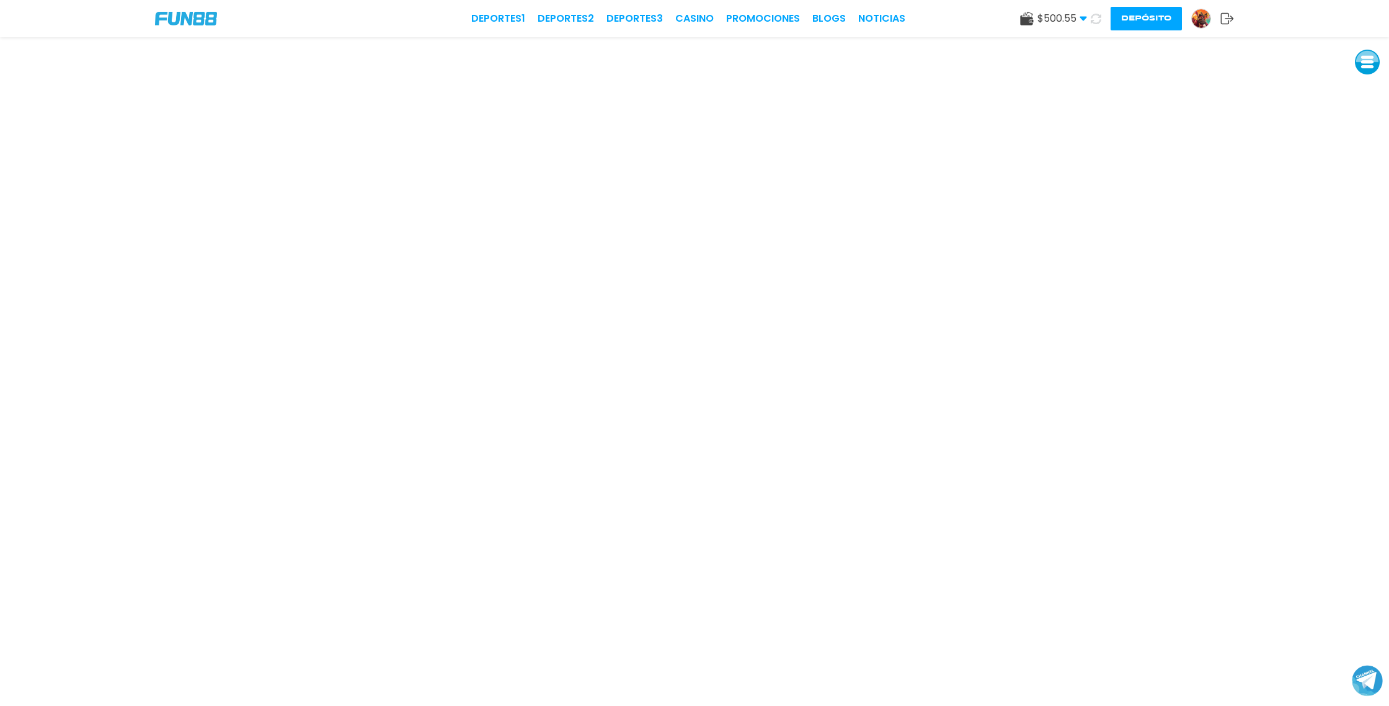
click at [1142, 24] on button "Depósito" at bounding box center [1145, 19] width 71 height 24
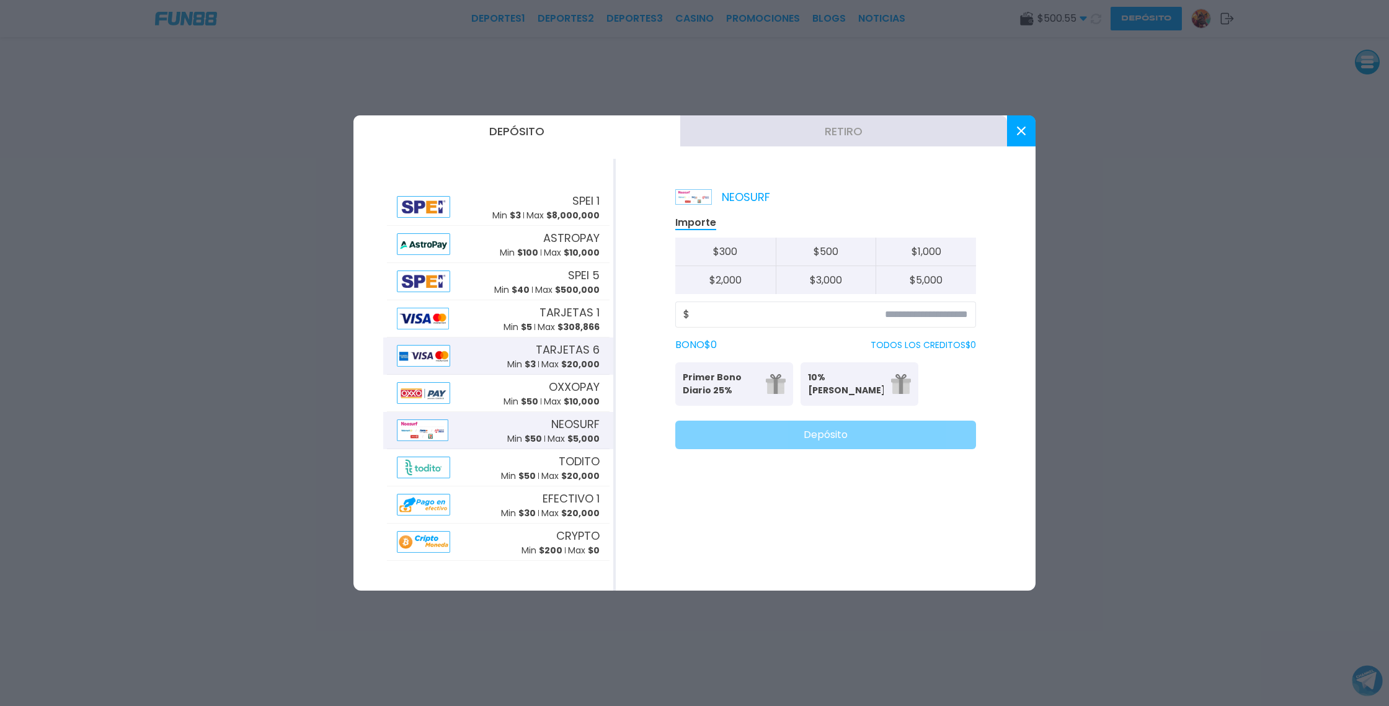
click at [569, 359] on span "$ 20,000" at bounding box center [580, 364] width 38 height 12
click at [930, 285] on button "$ 5,000" at bounding box center [925, 280] width 100 height 28
type input "*****"
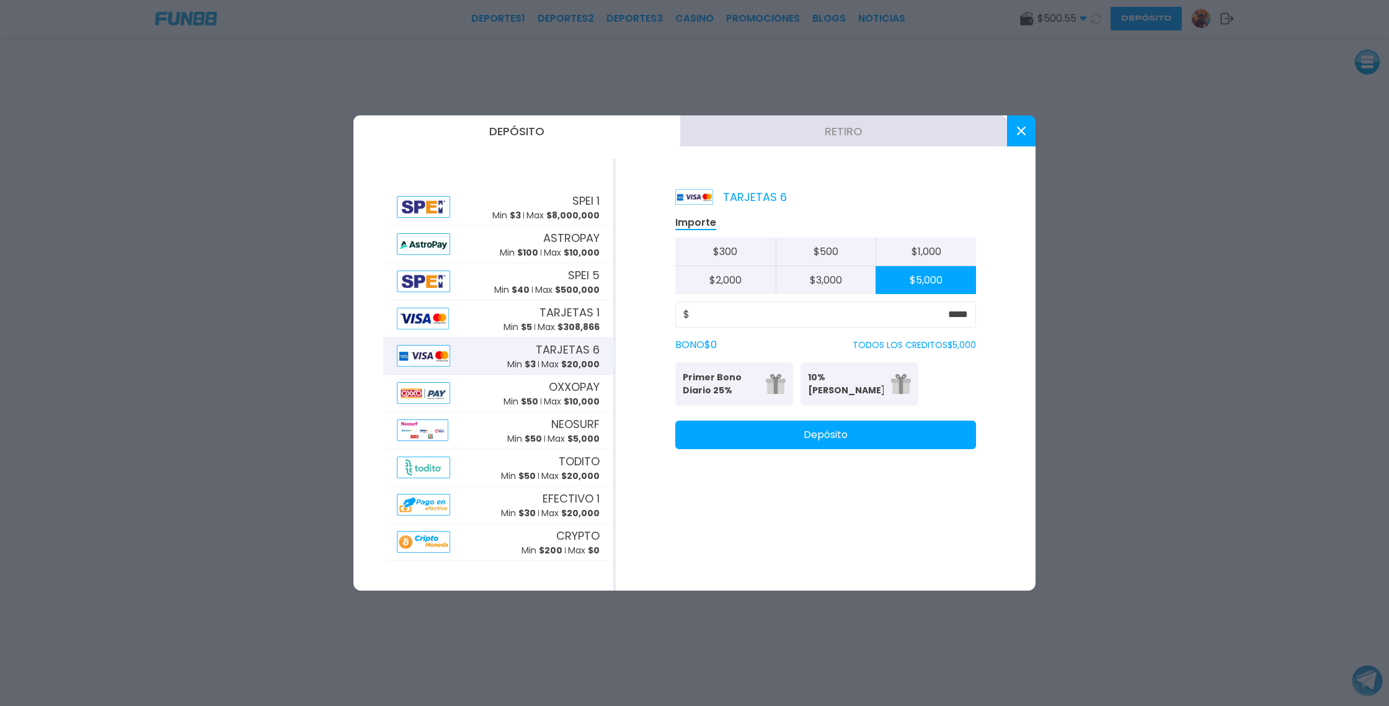
click at [819, 437] on button "Depósito" at bounding box center [825, 434] width 301 height 29
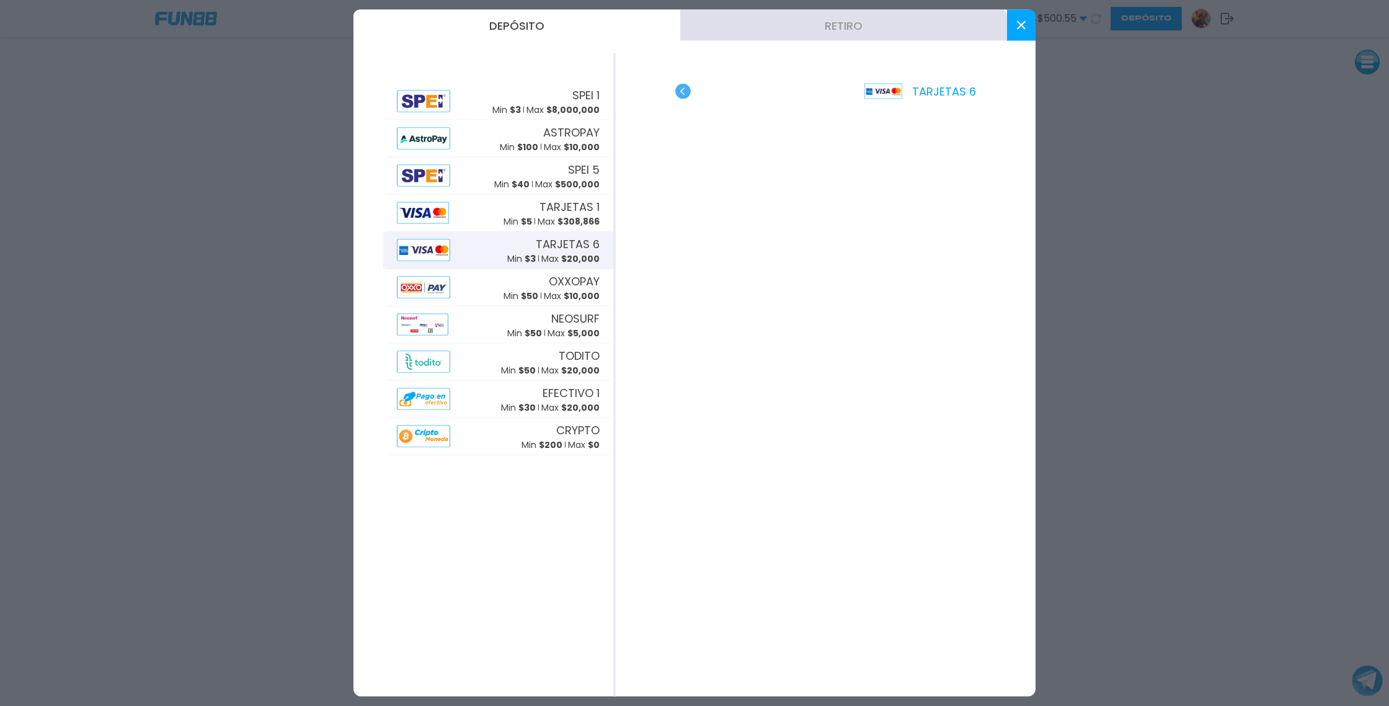
click at [988, 188] on div "TARJETAS 6" at bounding box center [826, 374] width 420 height 643
click at [496, 252] on div "TARJETAS 6 Min $ 3 Max $ 20,000" at bounding box center [498, 250] width 223 height 37
click at [685, 89] on use "button" at bounding box center [683, 92] width 16 height 16
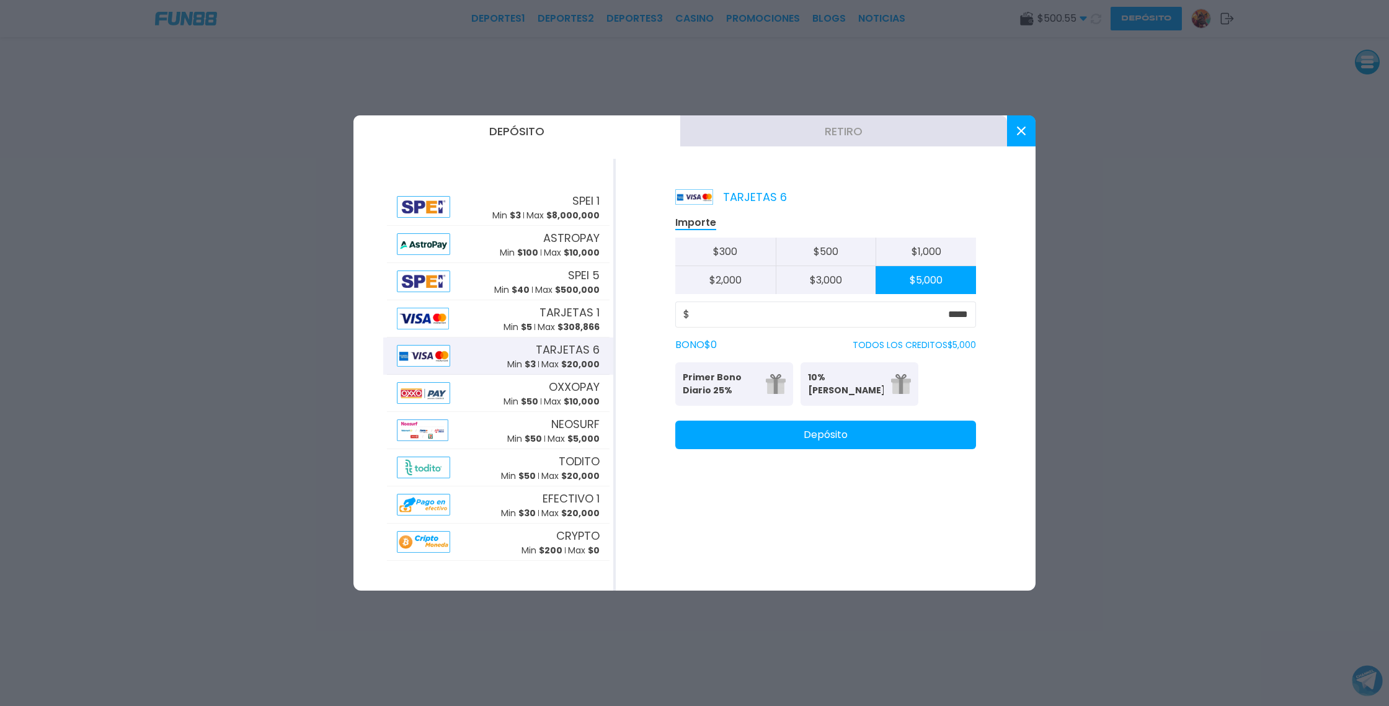
click at [767, 437] on button "Depósito" at bounding box center [825, 434] width 301 height 29
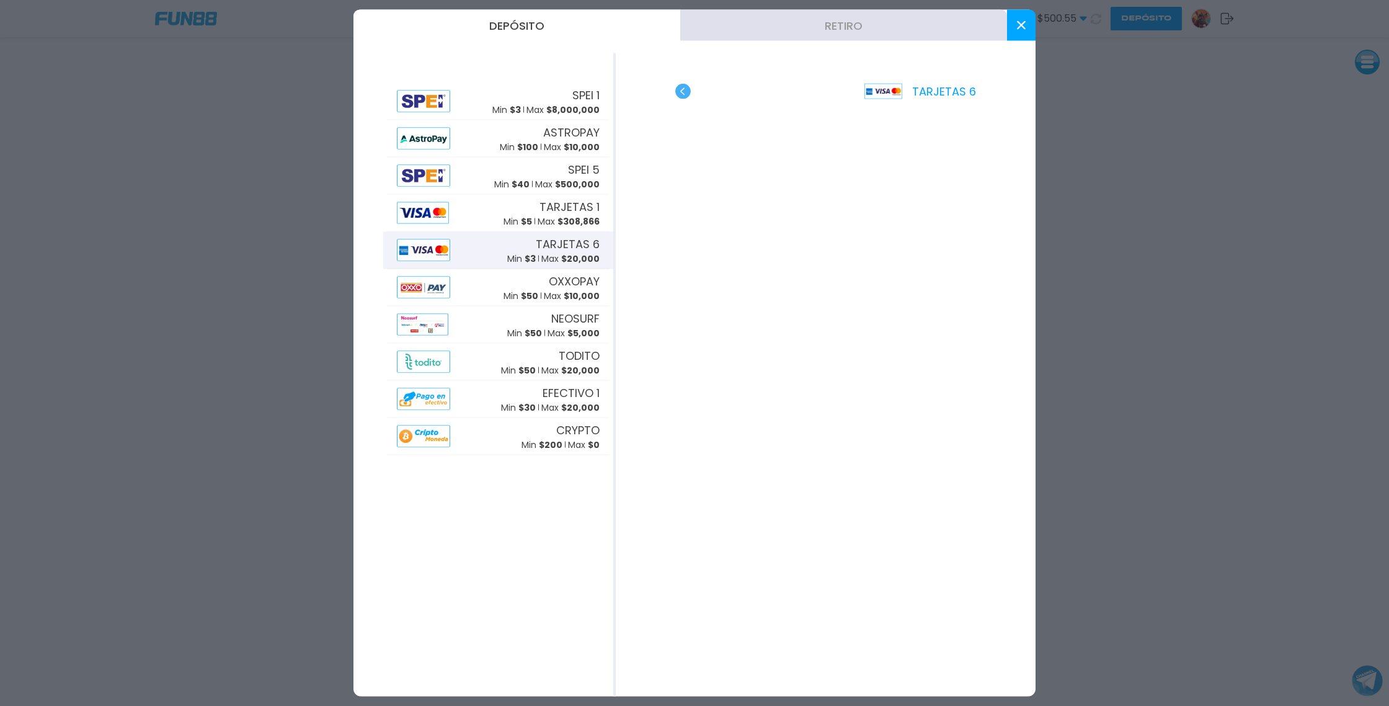
click at [1019, 28] on icon at bounding box center [1021, 25] width 9 height 9
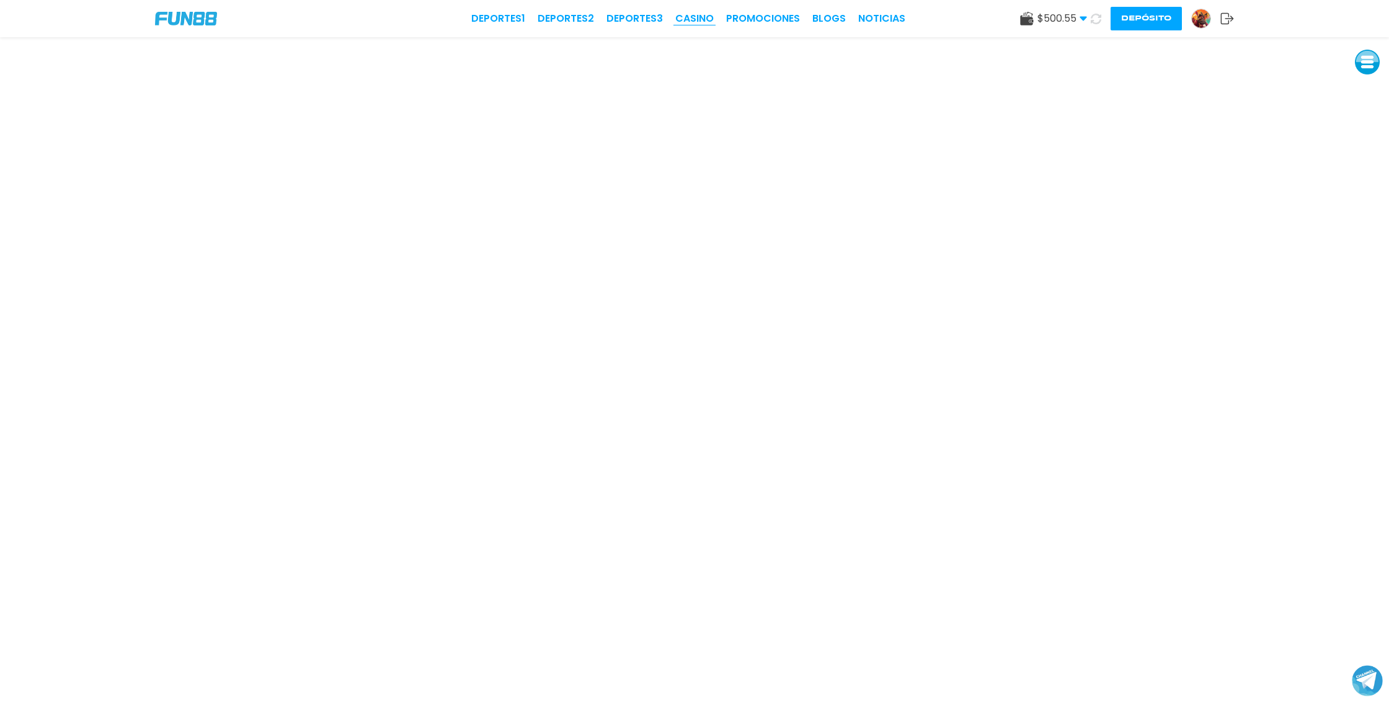
click at [701, 16] on link "CASINO" at bounding box center [694, 18] width 38 height 15
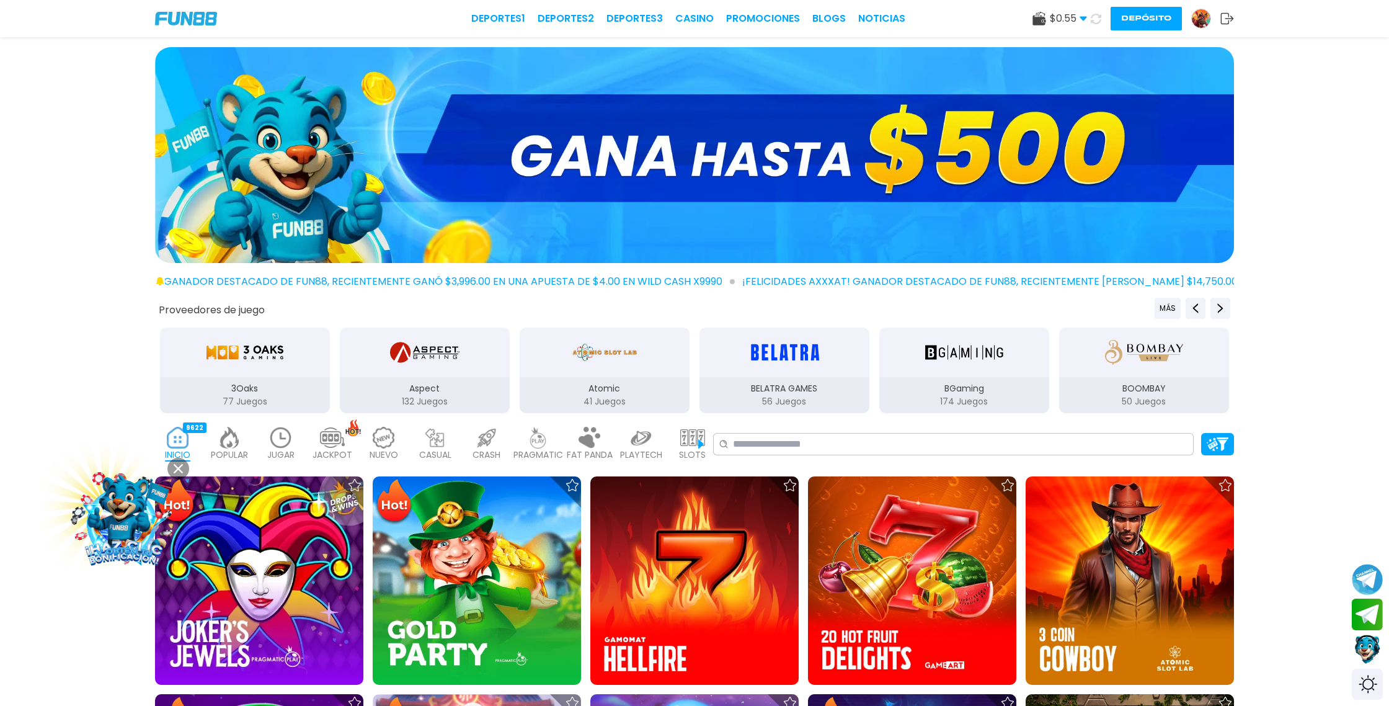
click at [1150, 14] on button "Depósito" at bounding box center [1145, 19] width 71 height 24
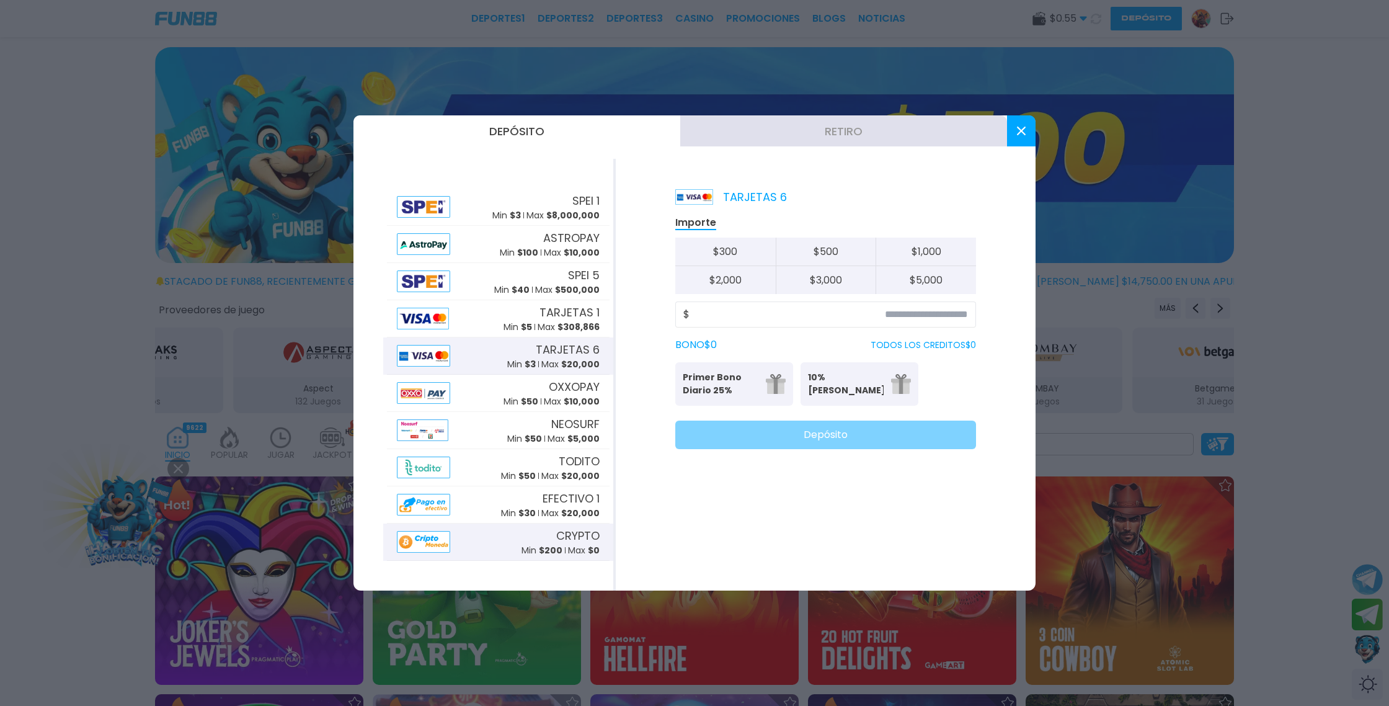
click at [464, 542] on div "CRYPTO Min $ 200 Max $ 0" at bounding box center [498, 541] width 223 height 37
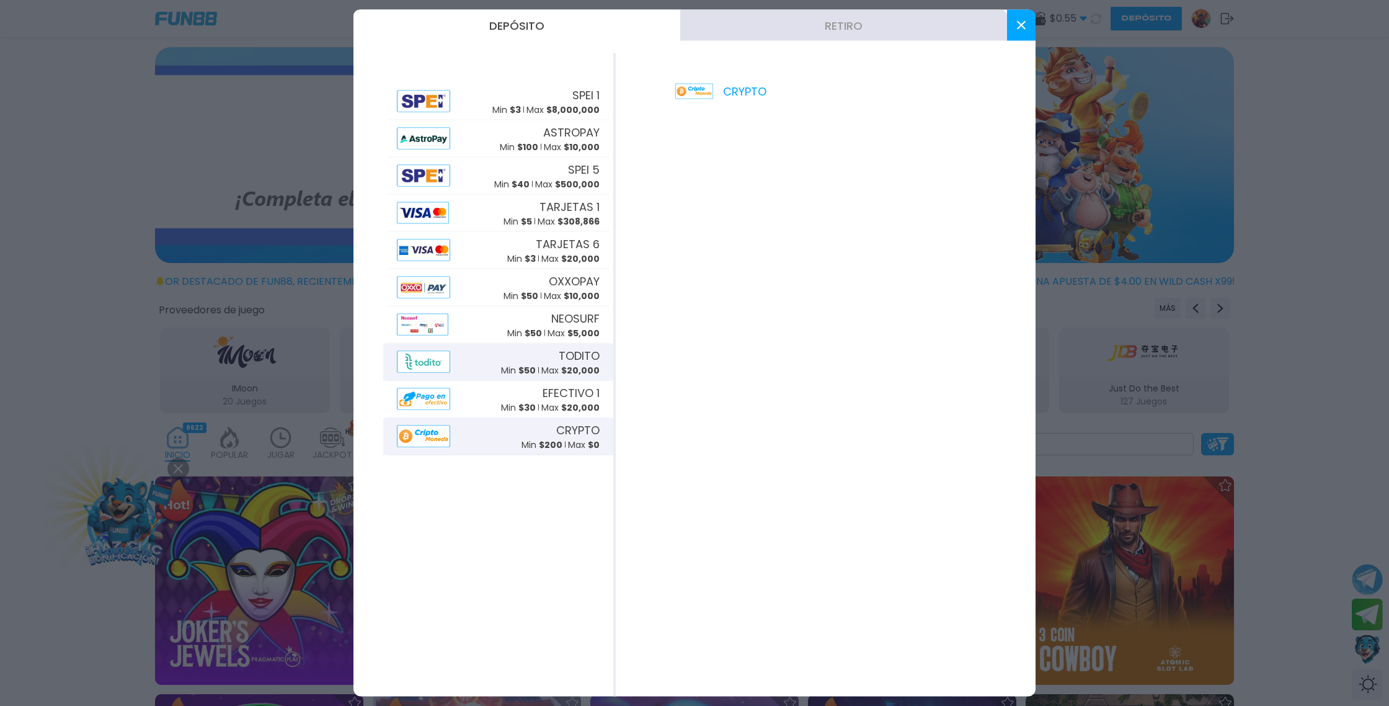
click at [527, 362] on div "TODITO Min $ 50 Max $ 20,000" at bounding box center [550, 362] width 99 height 30
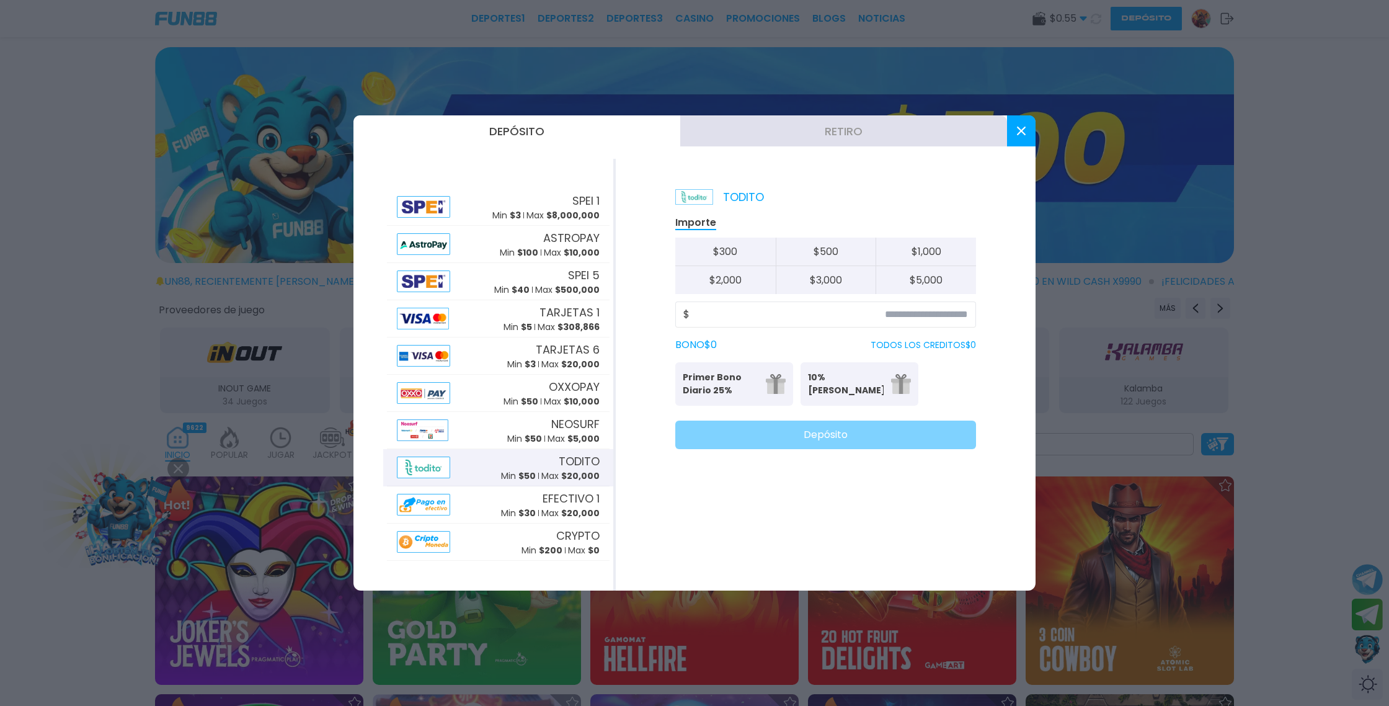
click at [846, 282] on button "$ 3,000" at bounding box center [826, 280] width 100 height 28
type input "*****"
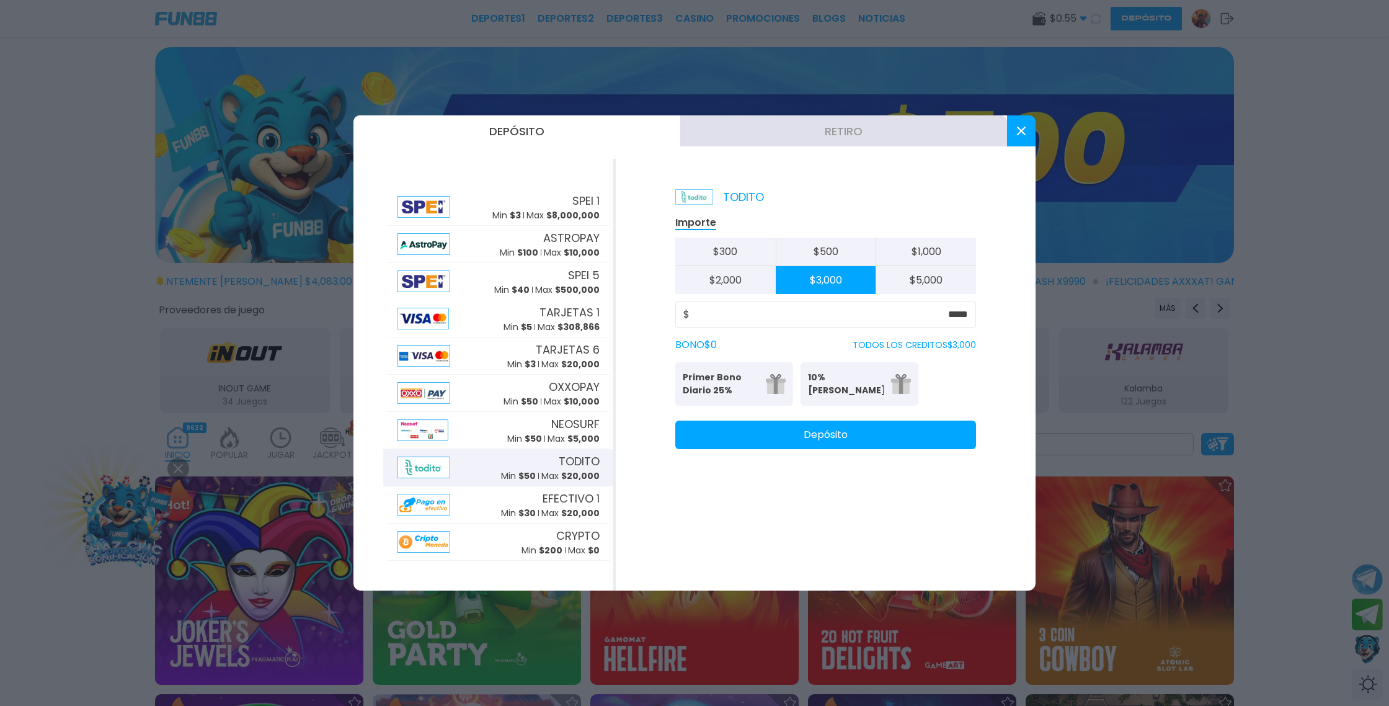
click at [813, 438] on button "Depósito" at bounding box center [825, 434] width 301 height 29
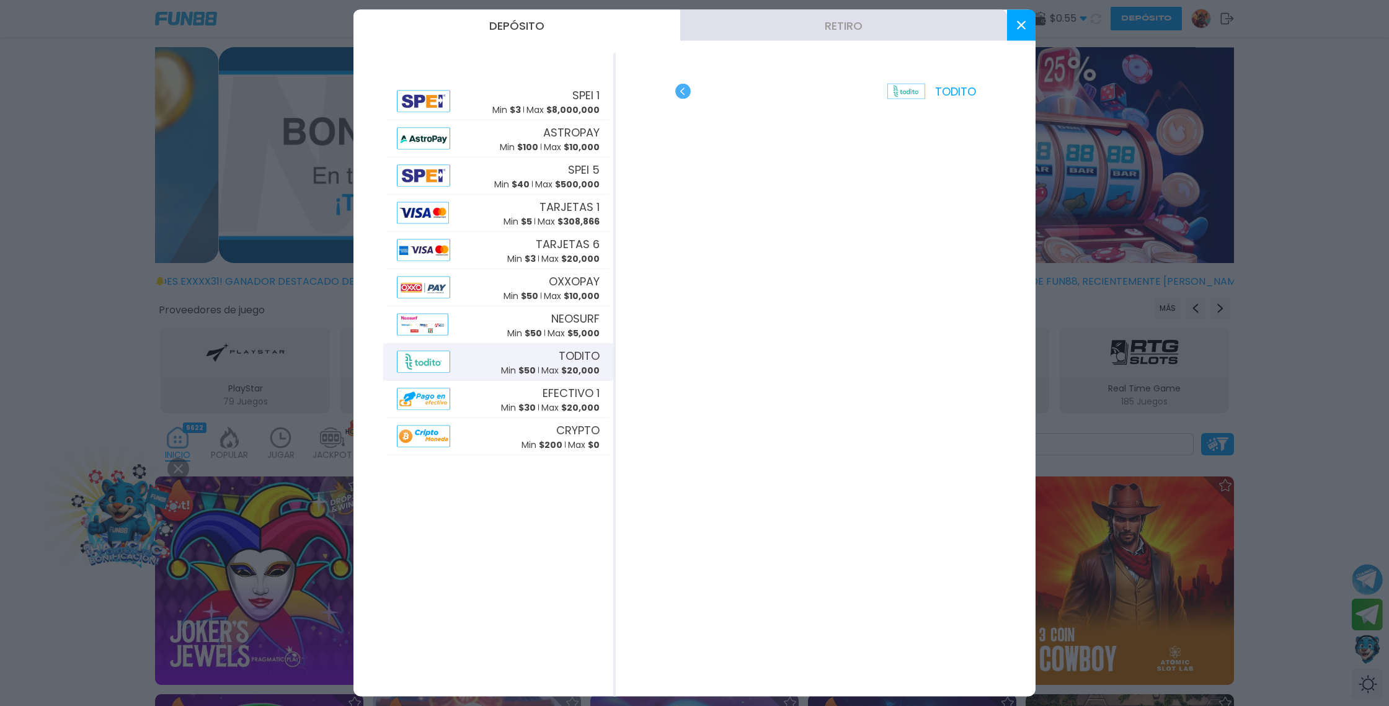
click at [1022, 29] on icon at bounding box center [1021, 25] width 9 height 9
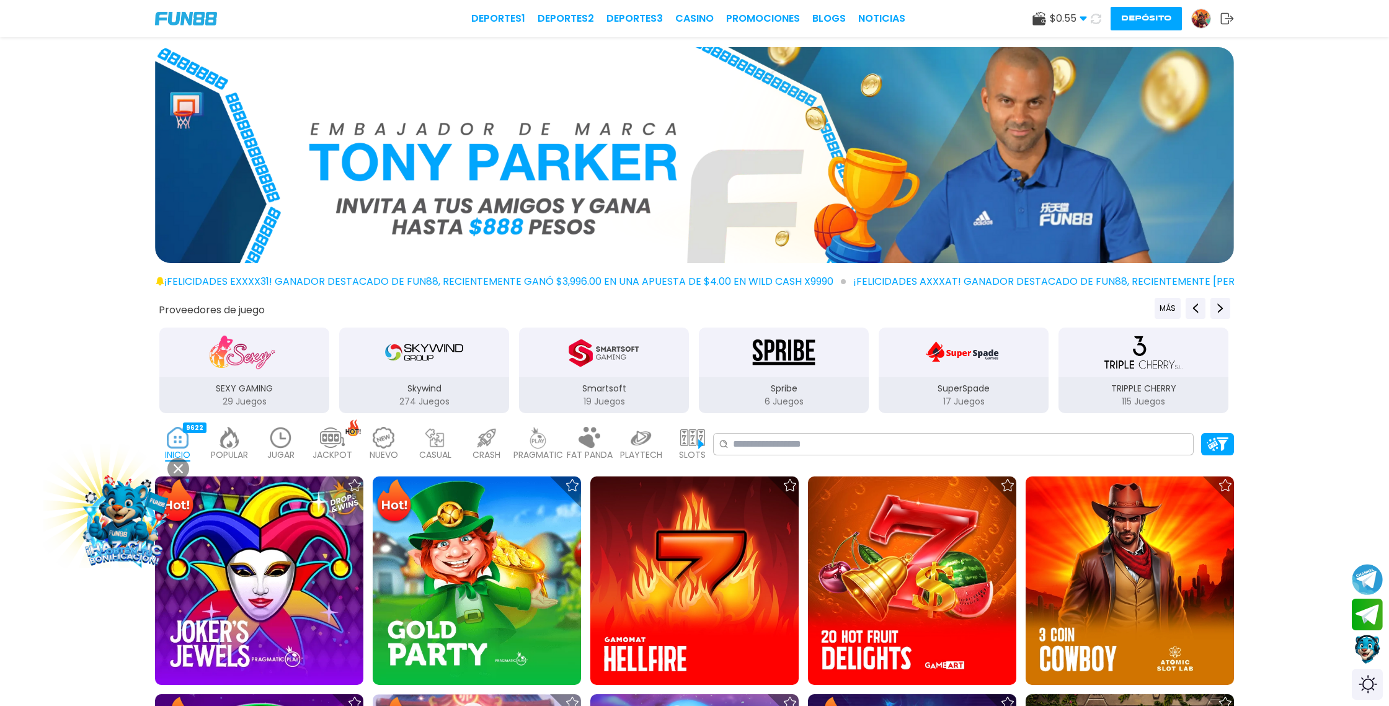
click at [1097, 21] on icon at bounding box center [1096, 19] width 11 height 11
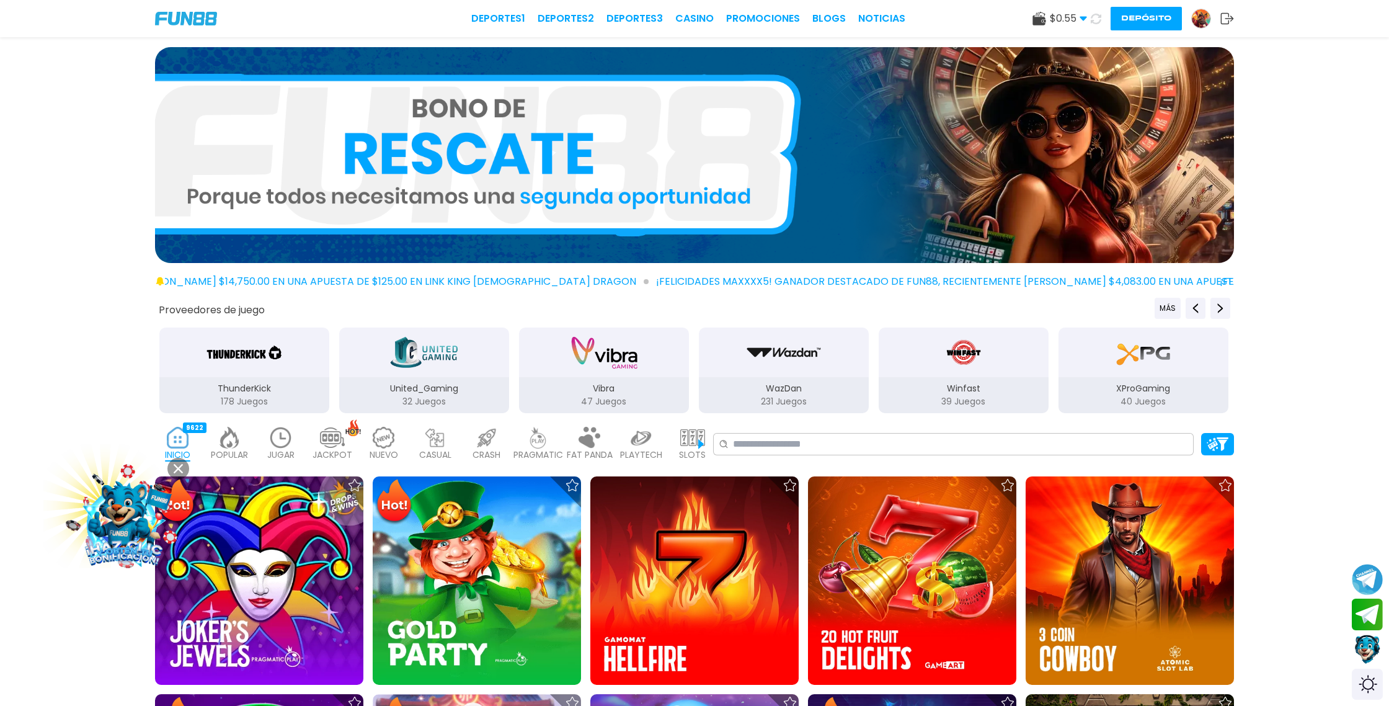
click at [1096, 16] on icon at bounding box center [1096, 19] width 11 height 11
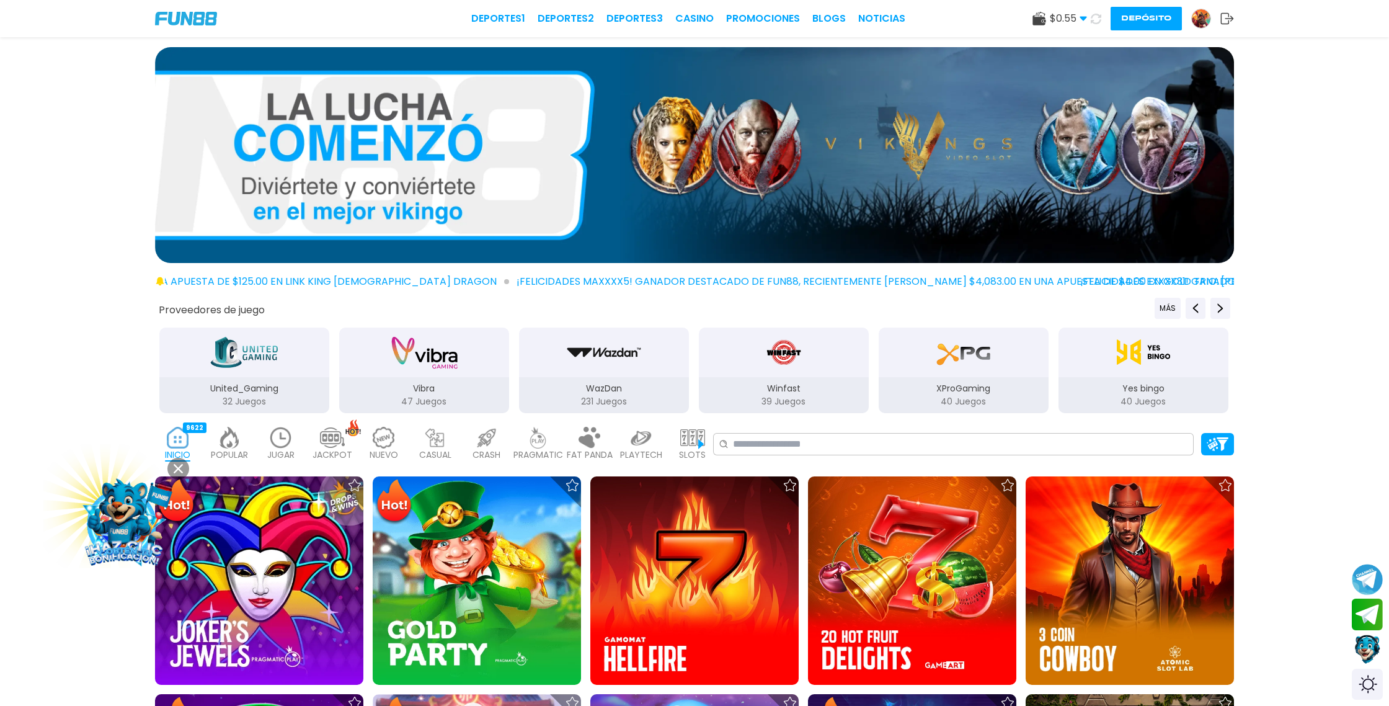
click at [1151, 19] on button "Depósito" at bounding box center [1145, 19] width 71 height 24
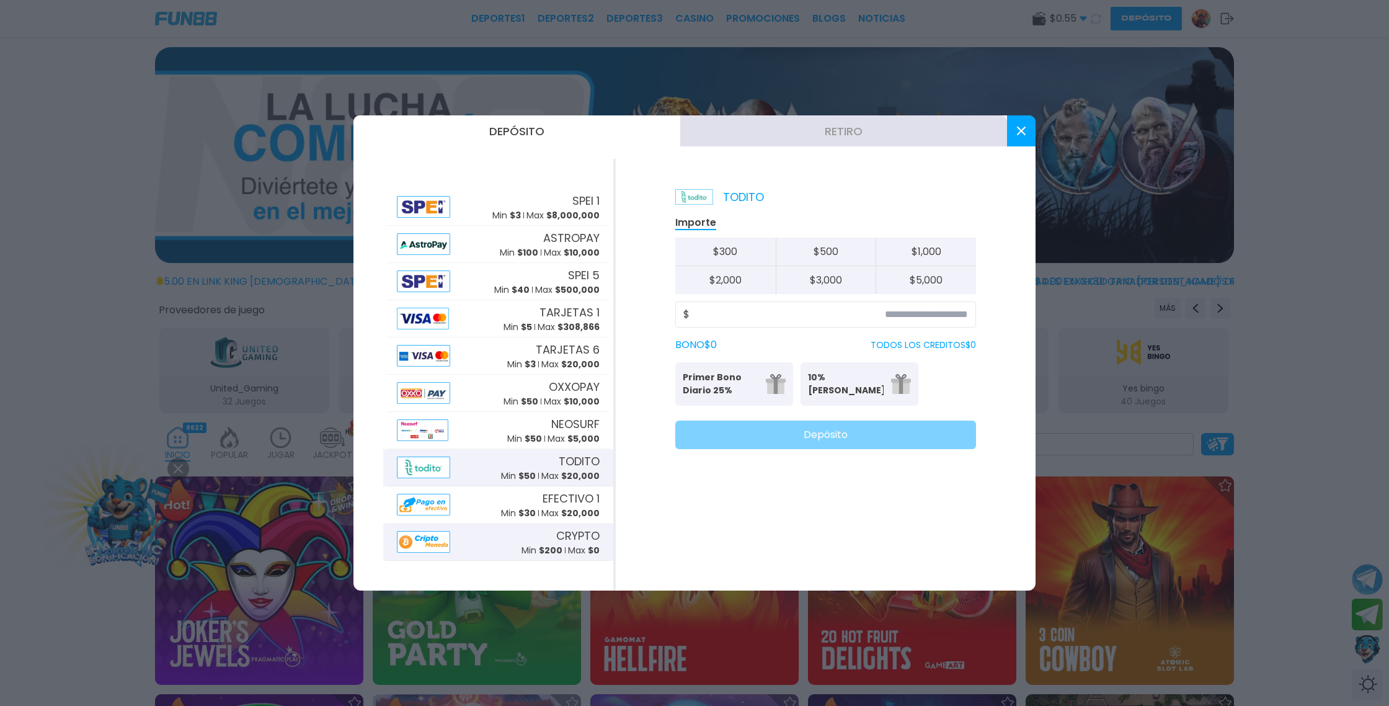
click at [473, 543] on div "CRYPTO Min $ 200 Max $ 0" at bounding box center [498, 541] width 223 height 37
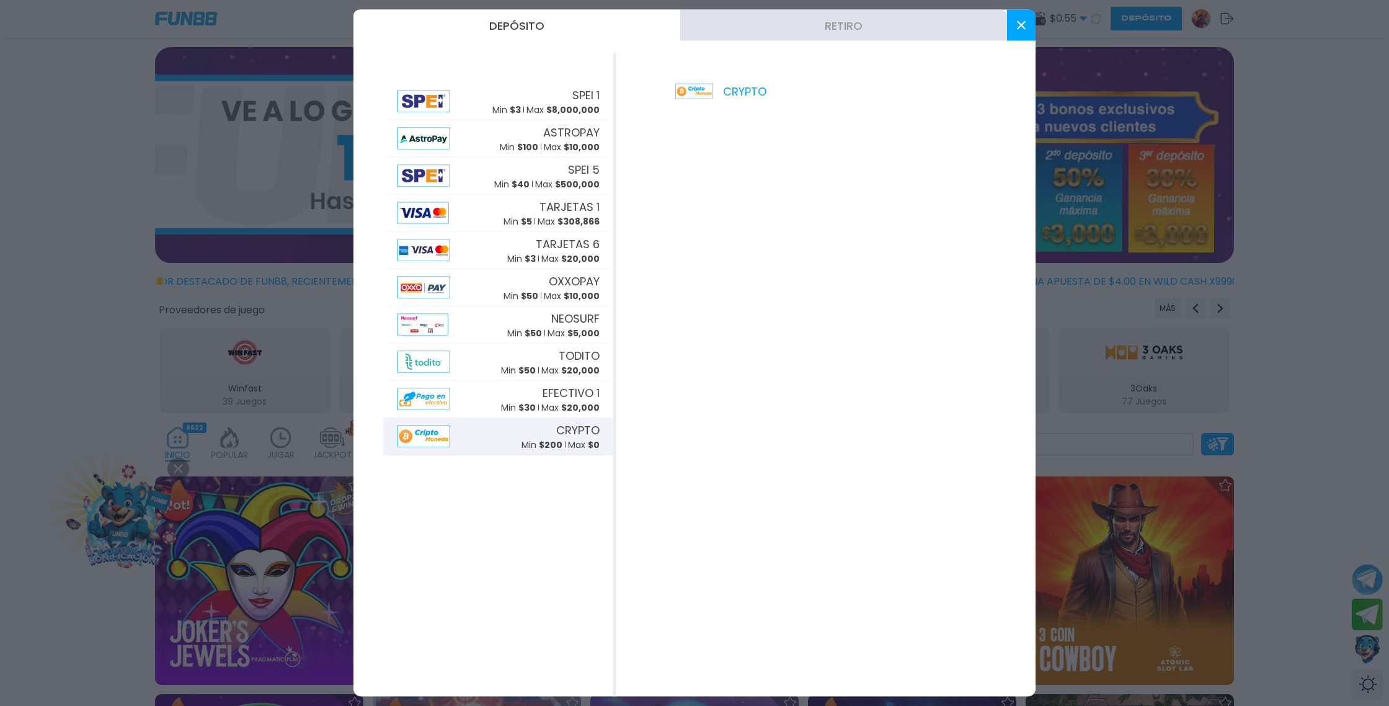
click at [513, 430] on div "CRYPTO Min $ 200 Max $ 0" at bounding box center [498, 436] width 223 height 37
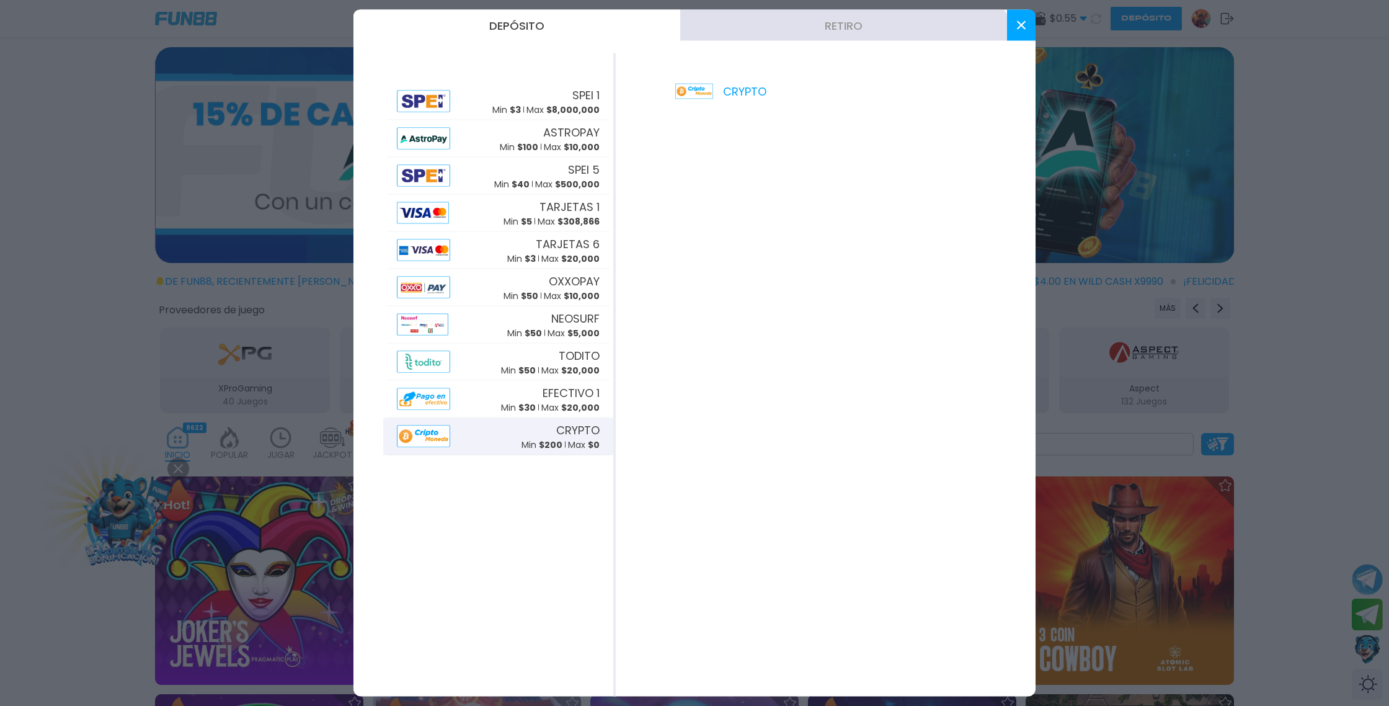
click at [1014, 24] on button at bounding box center [1021, 25] width 29 height 31
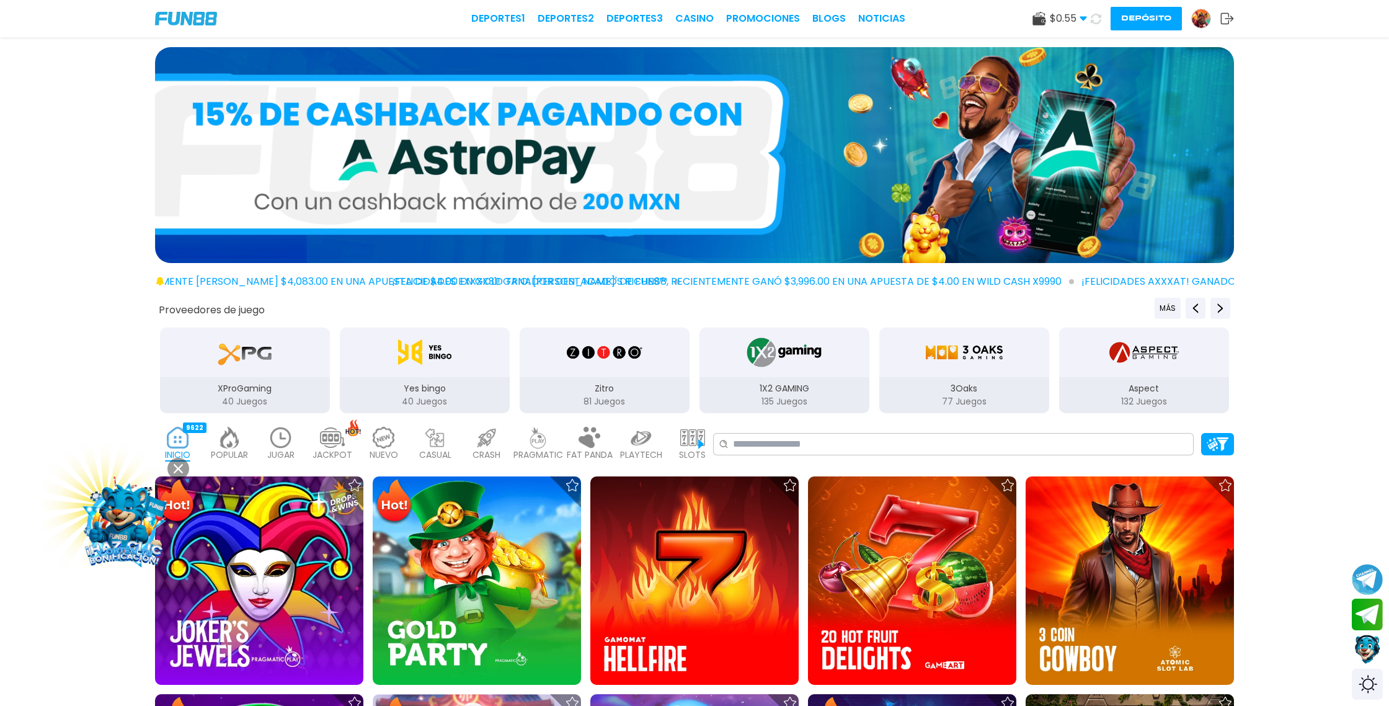
click at [1143, 19] on button "Depósito" at bounding box center [1145, 19] width 71 height 24
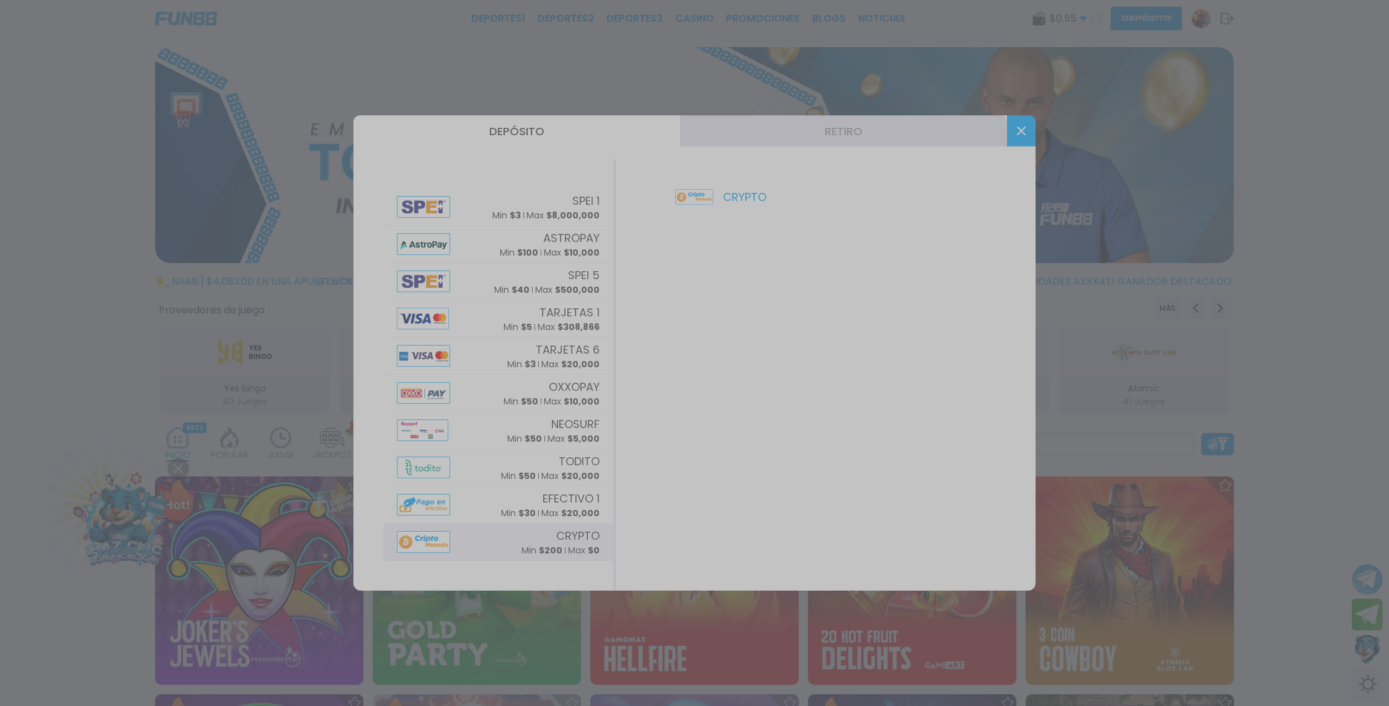
click at [497, 547] on div at bounding box center [694, 353] width 1389 height 706
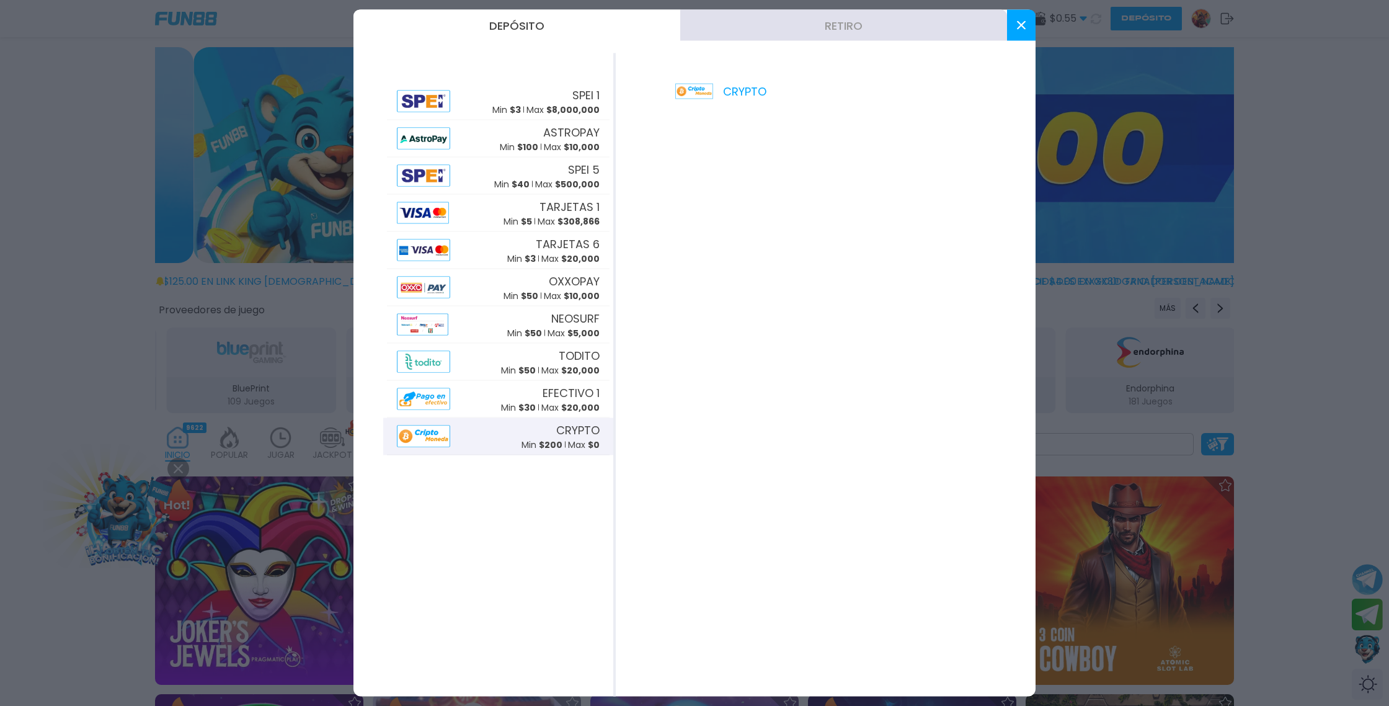
click at [1021, 27] on icon at bounding box center [1021, 25] width 9 height 9
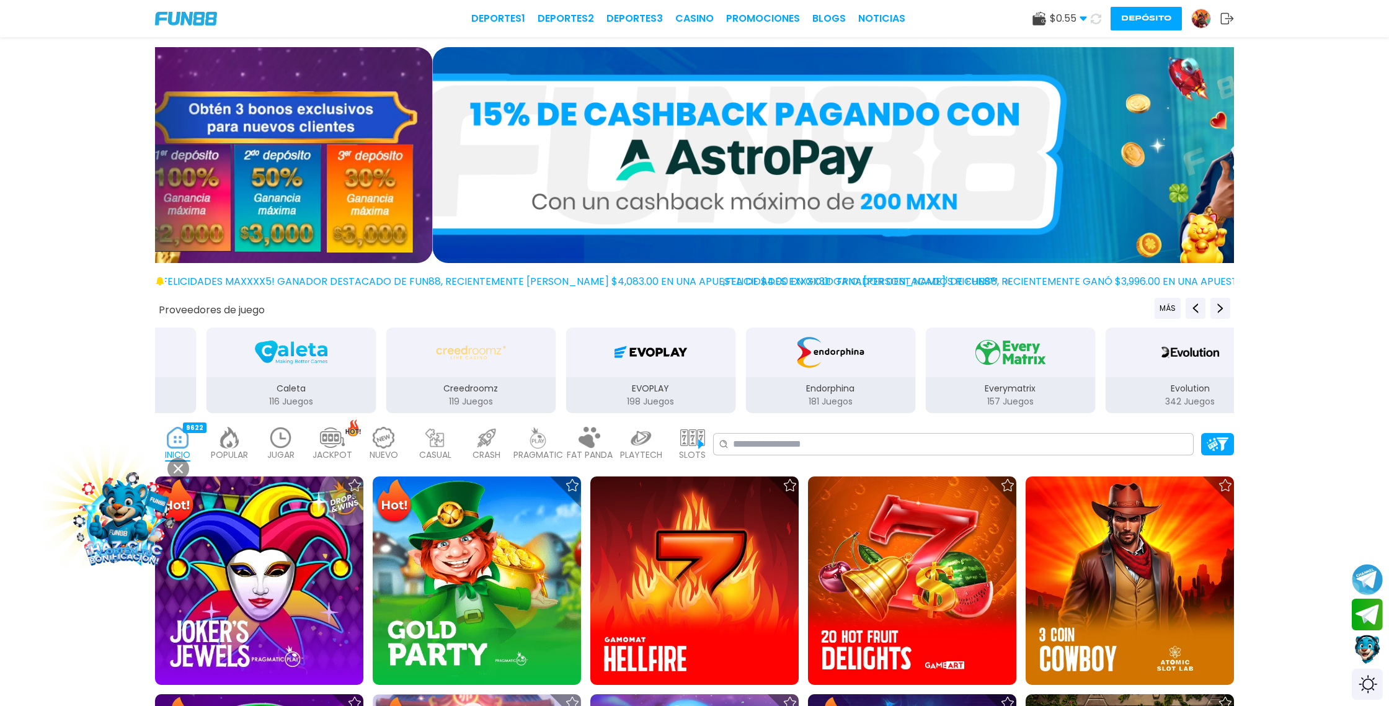
click at [1229, 17] on icon at bounding box center [1227, 18] width 14 height 12
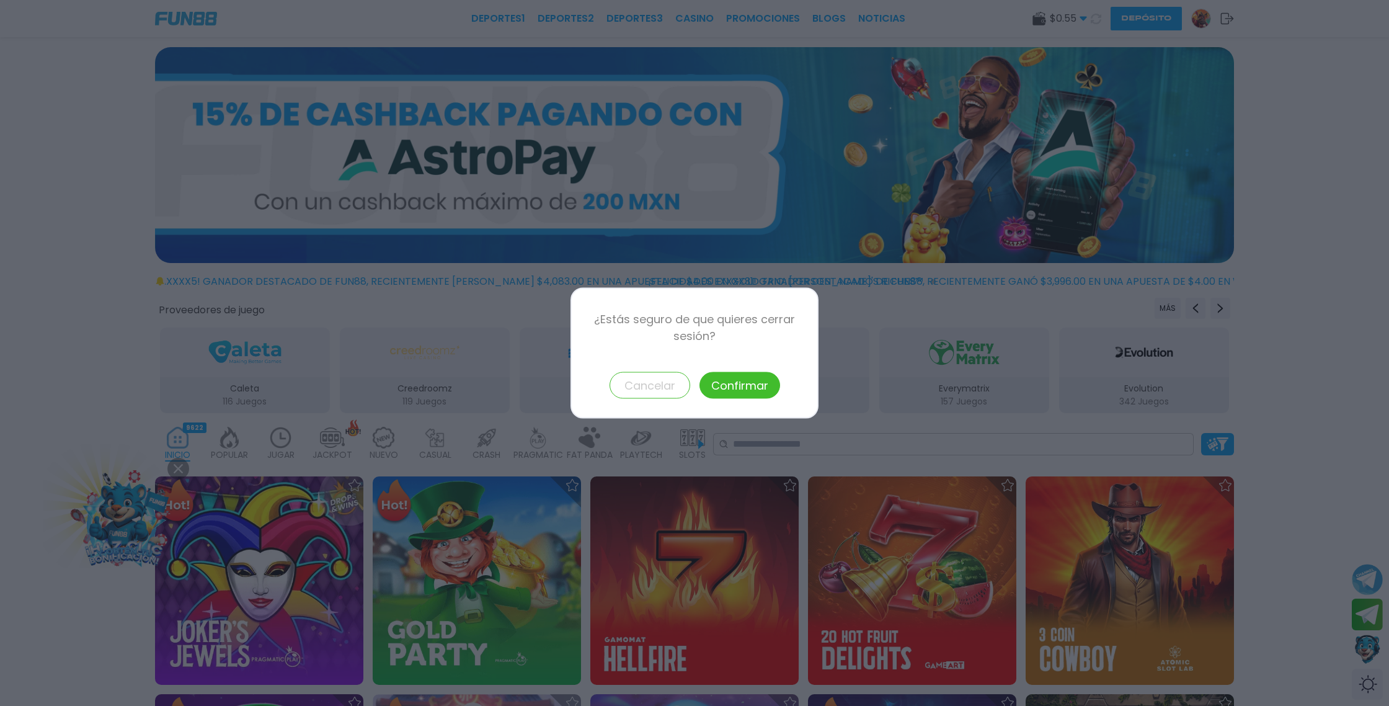
click at [746, 383] on button "Confirmar" at bounding box center [739, 385] width 81 height 27
